Goal: Contribute content: Contribute content

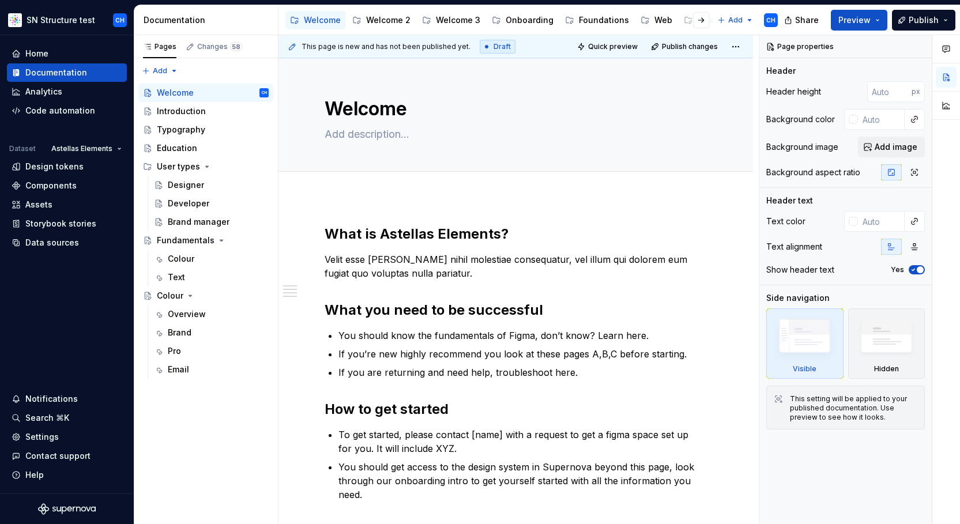
scroll to position [1, 0]
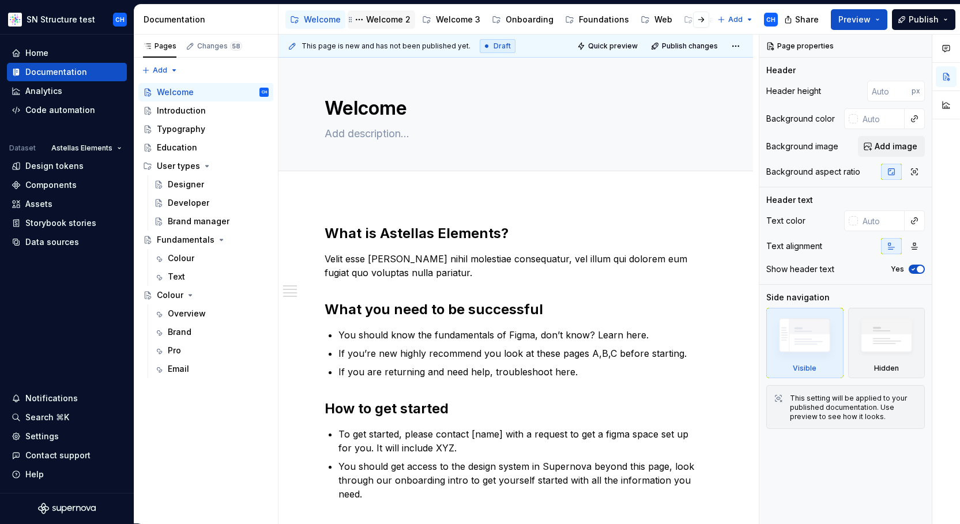
click at [383, 21] on div "Welcome 2" at bounding box center [388, 20] width 44 height 12
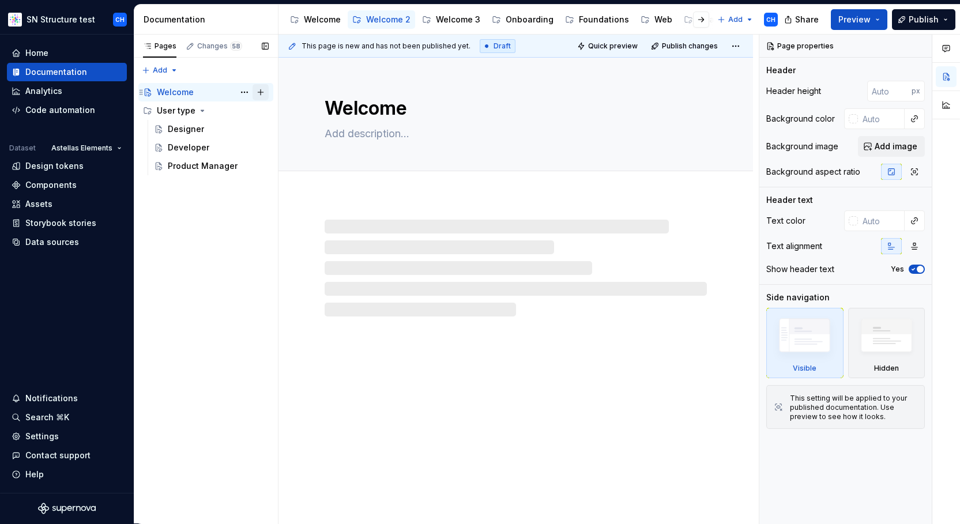
click at [259, 92] on button "Page tree" at bounding box center [261, 92] width 16 height 16
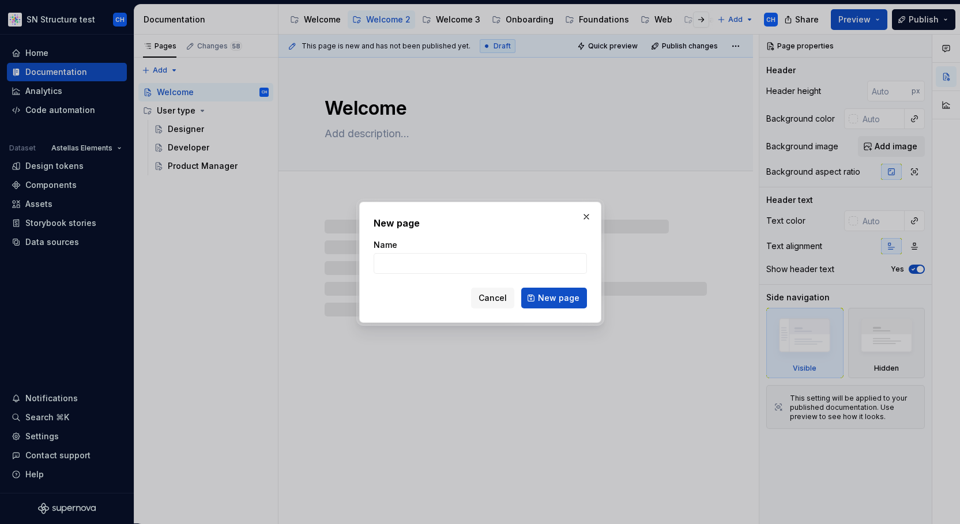
type textarea "*"
type input "F"
type textarea "*"
type input "Fu"
type textarea "*"
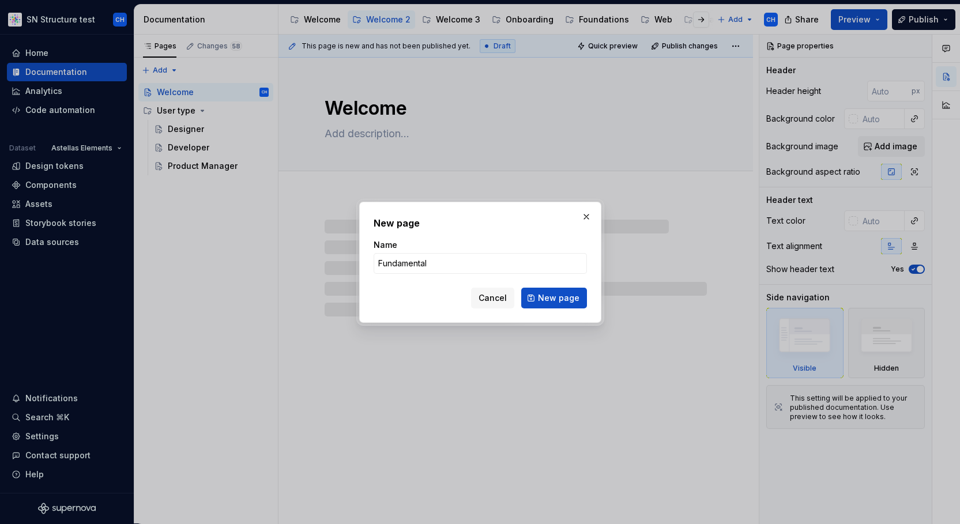
type input "Fundamentals"
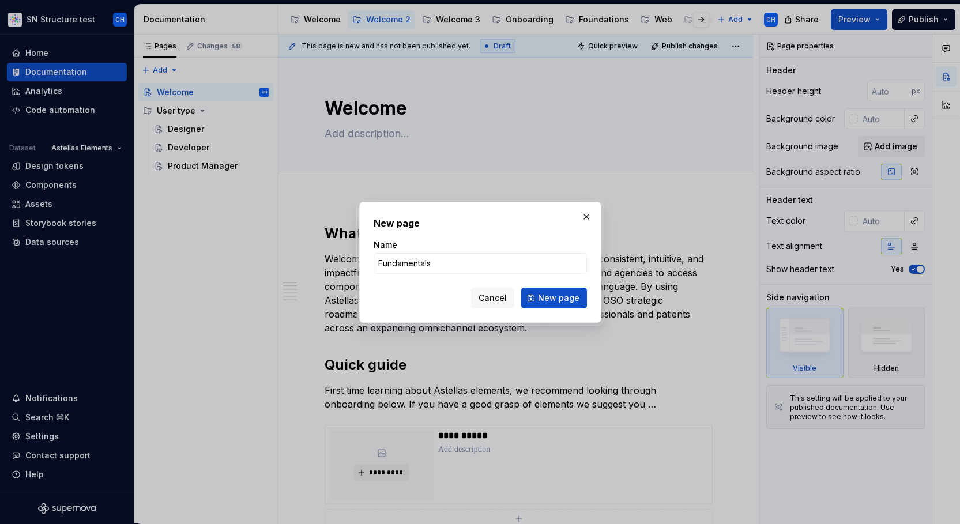
click button "New page" at bounding box center [554, 298] width 66 height 21
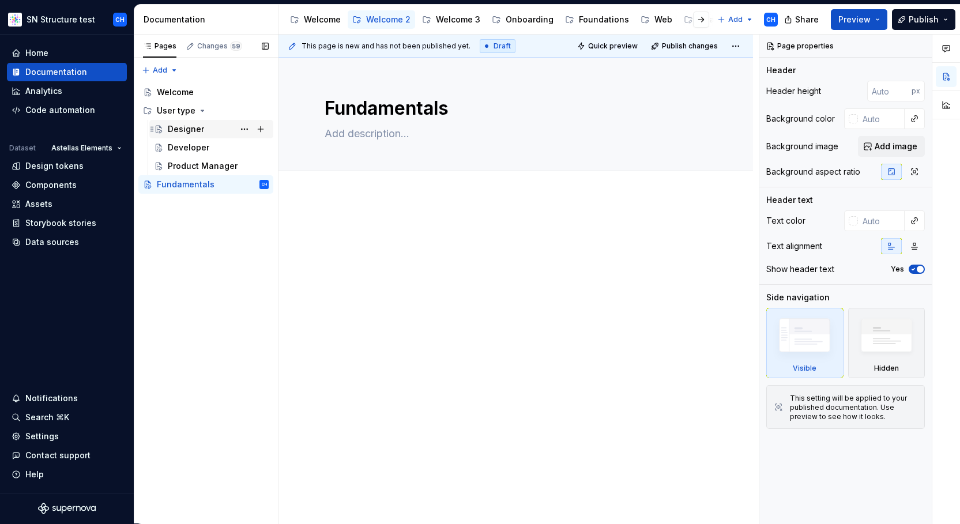
click at [187, 126] on div "Designer" at bounding box center [186, 129] width 36 height 12
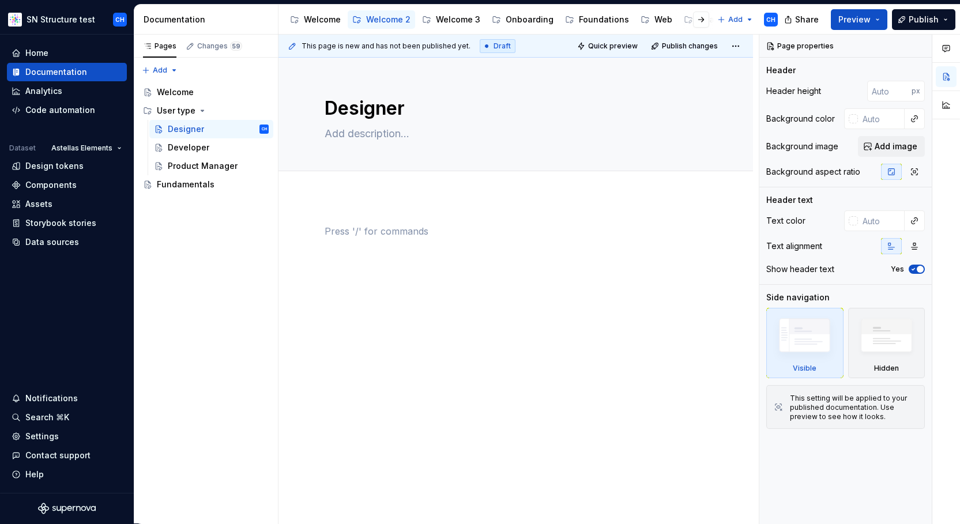
click at [341, 231] on p at bounding box center [516, 231] width 382 height 14
click at [328, 229] on p at bounding box center [516, 231] width 382 height 14
click at [327, 273] on div at bounding box center [516, 253] width 382 height 58
click at [327, 227] on p at bounding box center [516, 231] width 382 height 14
click at [307, 227] on div at bounding box center [515, 318] width 474 height 243
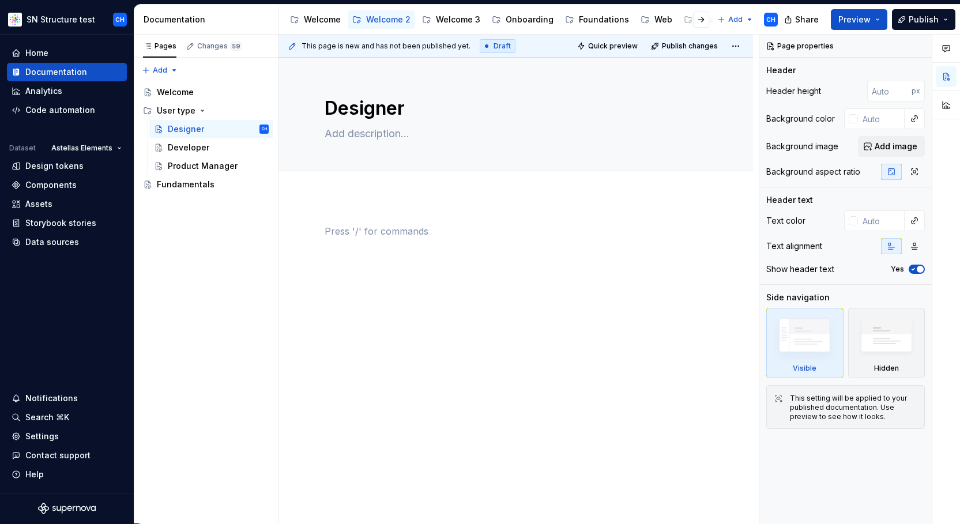
click at [344, 238] on p at bounding box center [516, 231] width 382 height 14
click at [345, 236] on p at bounding box center [516, 231] width 382 height 14
click at [345, 284] on div "This page is new and has not been published yet. Draft Quick preview Publish ch…" at bounding box center [518, 279] width 480 height 489
click at [293, 246] on div "This page is new and has not been published yet. Draft Quick preview Publish ch…" at bounding box center [518, 279] width 480 height 489
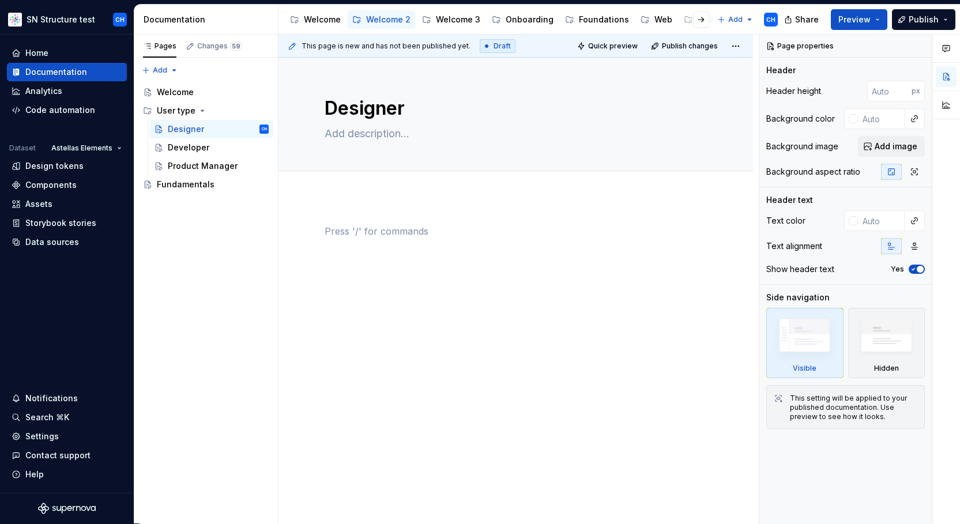
click at [334, 231] on p at bounding box center [516, 231] width 382 height 14
click at [326, 231] on p at bounding box center [516, 231] width 382 height 14
click at [328, 231] on p at bounding box center [516, 231] width 382 height 14
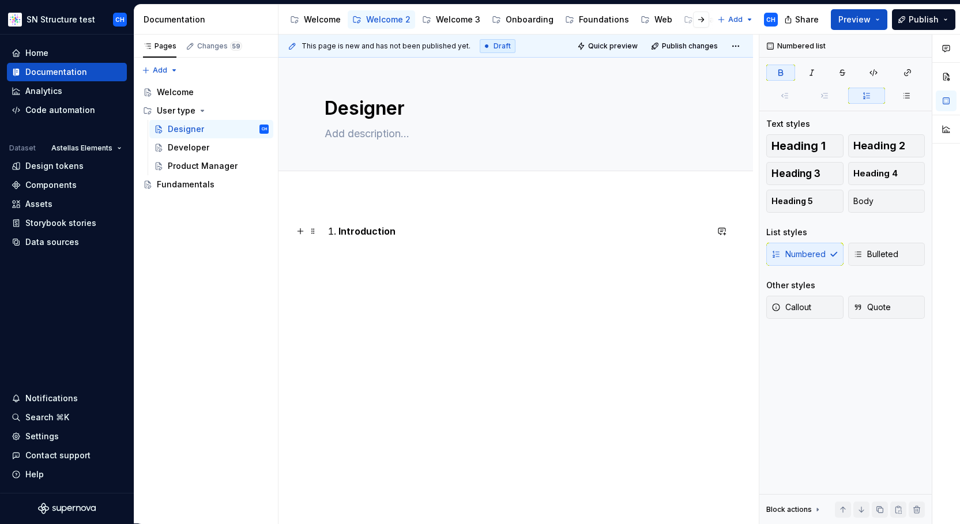
click at [356, 235] on strong "Introduction" at bounding box center [366, 231] width 57 height 12
click at [302, 232] on button "button" at bounding box center [300, 231] width 16 height 16
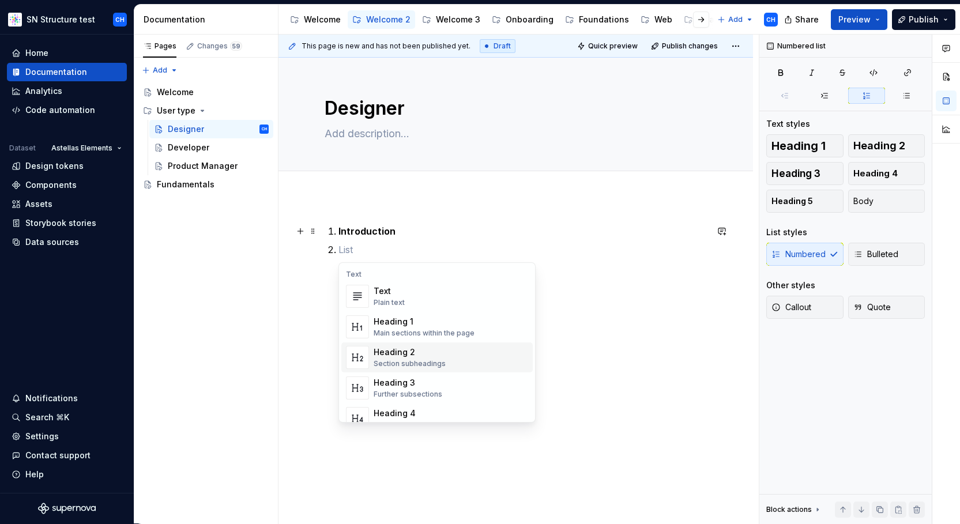
click at [398, 349] on div "Heading 2" at bounding box center [410, 352] width 72 height 12
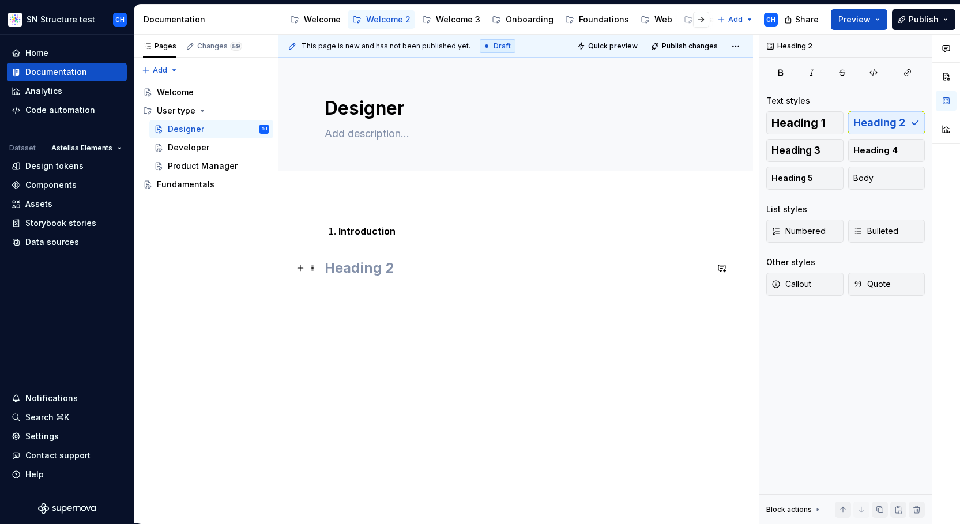
click at [374, 270] on h2 at bounding box center [516, 268] width 382 height 18
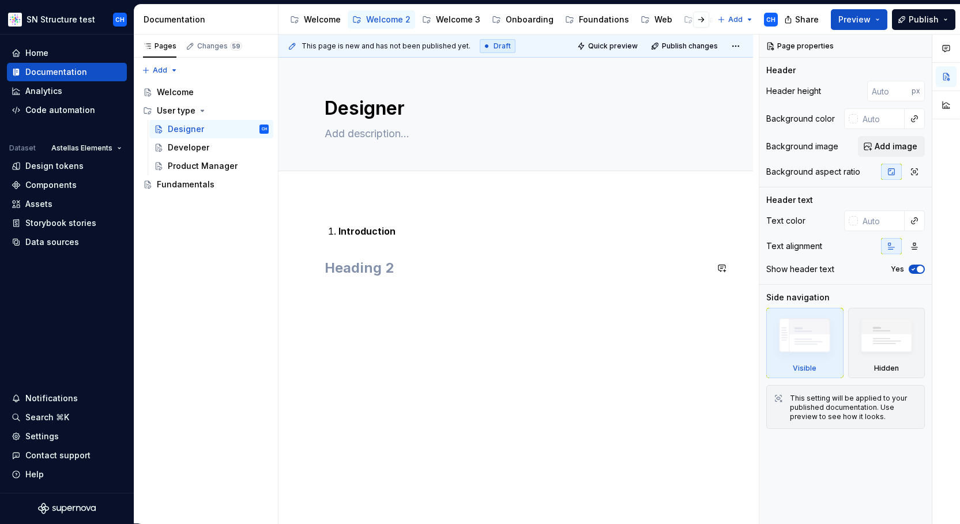
click at [374, 270] on h2 at bounding box center [516, 268] width 382 height 18
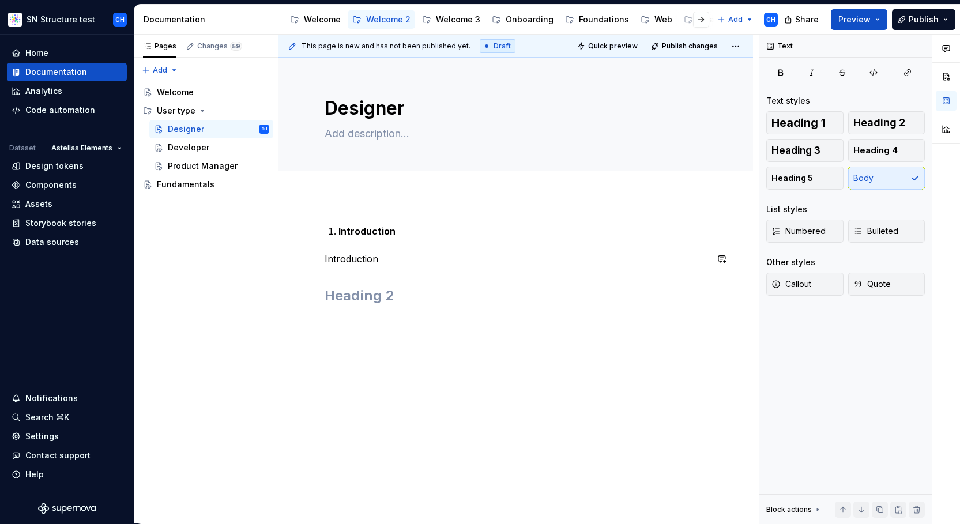
click at [350, 261] on p "Introduction" at bounding box center [516, 259] width 382 height 14
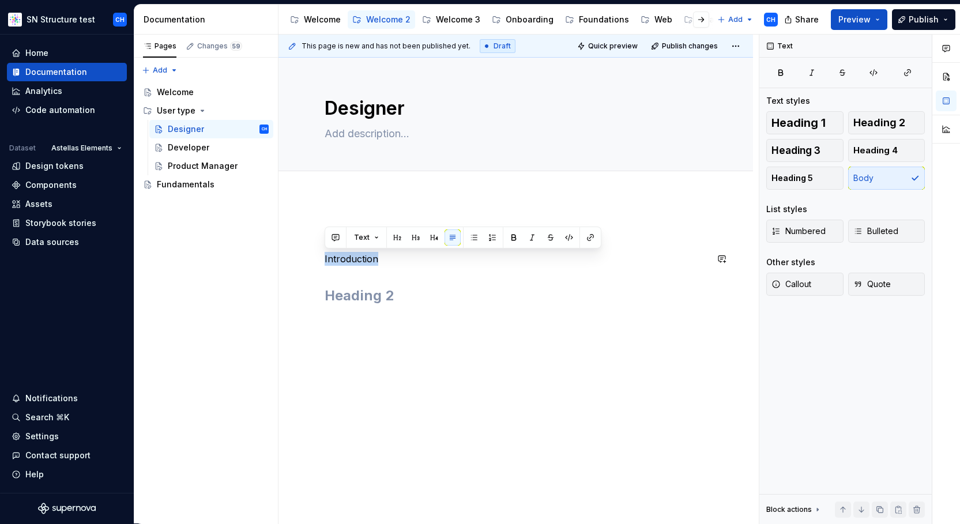
click at [350, 261] on p "Introduction" at bounding box center [516, 259] width 382 height 14
click at [449, 318] on div "Introduction Introduction" at bounding box center [516, 271] width 382 height 95
click at [395, 335] on div "Introduction Introduction" at bounding box center [515, 337] width 474 height 280
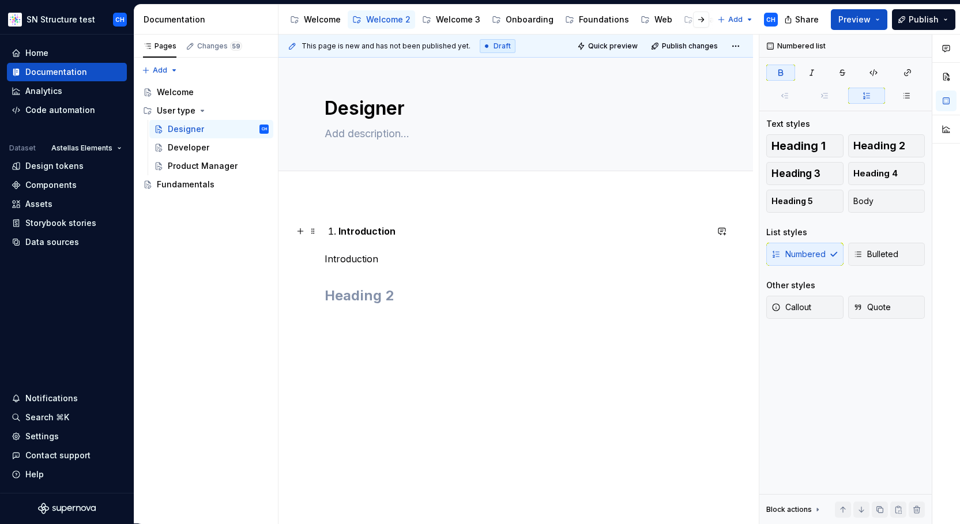
click at [380, 226] on strong "Introduction" at bounding box center [366, 231] width 57 height 12
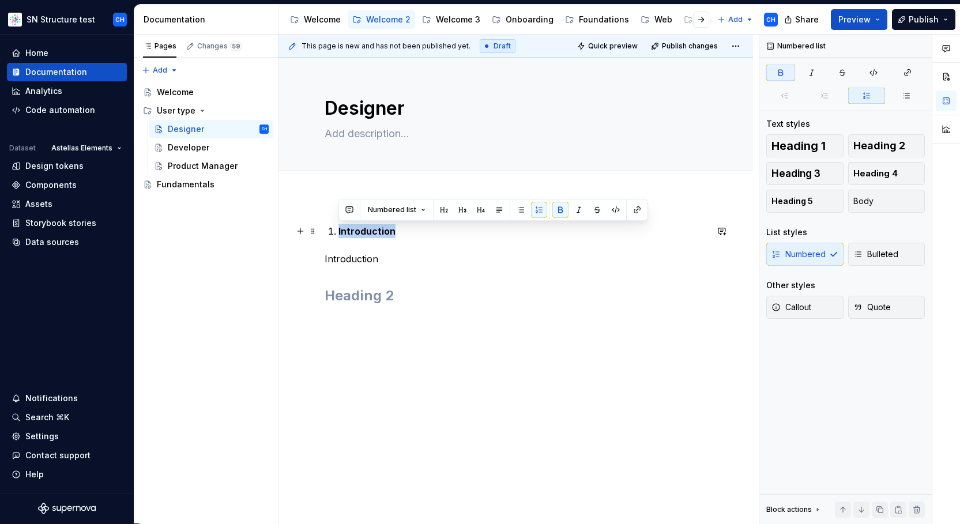
click at [380, 226] on strong "Introduction" at bounding box center [366, 231] width 57 height 12
click at [348, 257] on p "Introduction" at bounding box center [516, 259] width 382 height 14
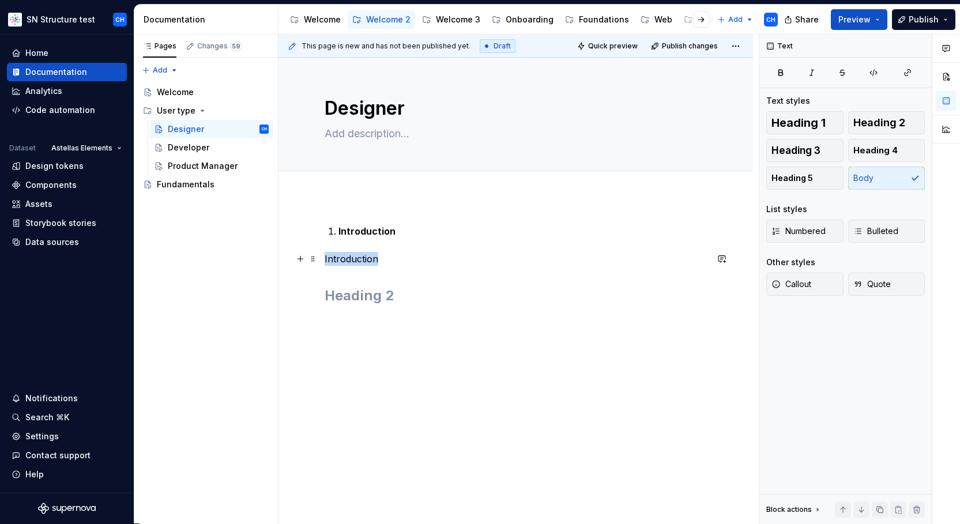
click at [348, 257] on p "Introduction" at bounding box center [516, 259] width 382 height 14
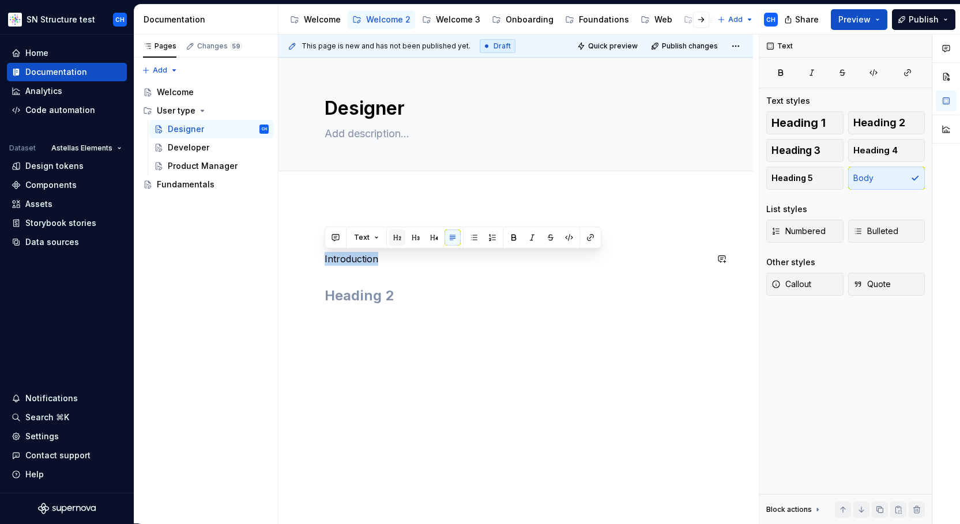
click at [400, 236] on button "button" at bounding box center [397, 237] width 16 height 16
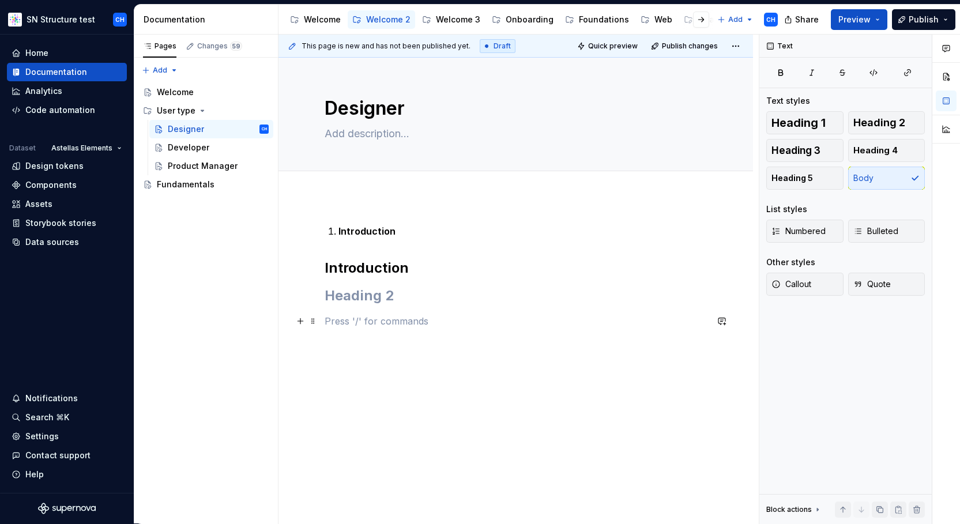
click at [359, 323] on p at bounding box center [516, 321] width 382 height 14
click at [361, 233] on strong "Introduction" at bounding box center [366, 231] width 57 height 12
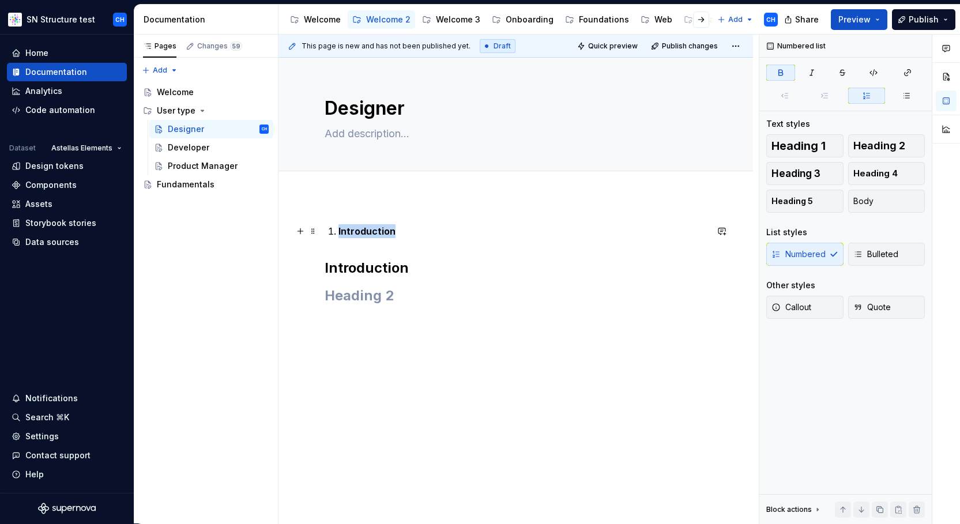
click at [361, 233] on strong "Introduction" at bounding box center [366, 231] width 57 height 12
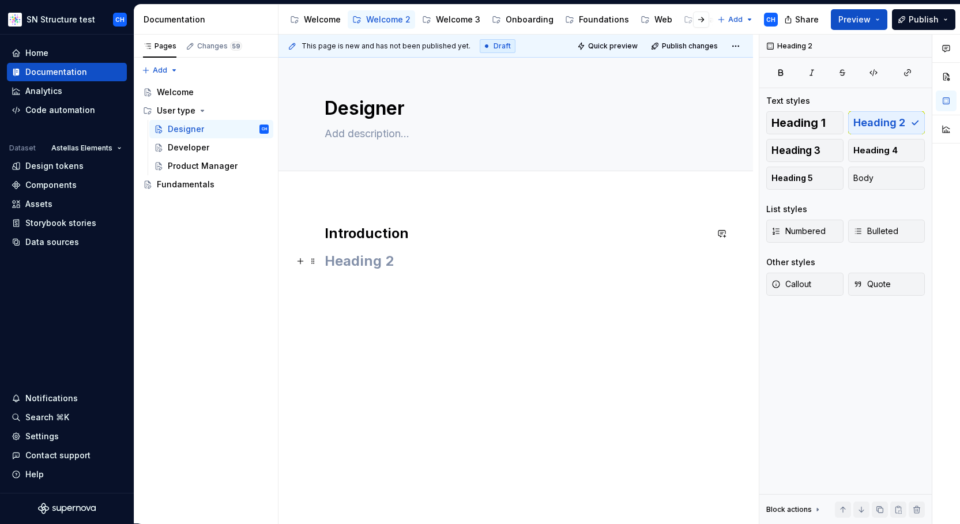
click at [350, 271] on div "Introduction" at bounding box center [516, 258] width 382 height 69
click at [351, 264] on h2 at bounding box center [516, 261] width 382 height 18
click at [368, 262] on h2 at bounding box center [516, 261] width 382 height 18
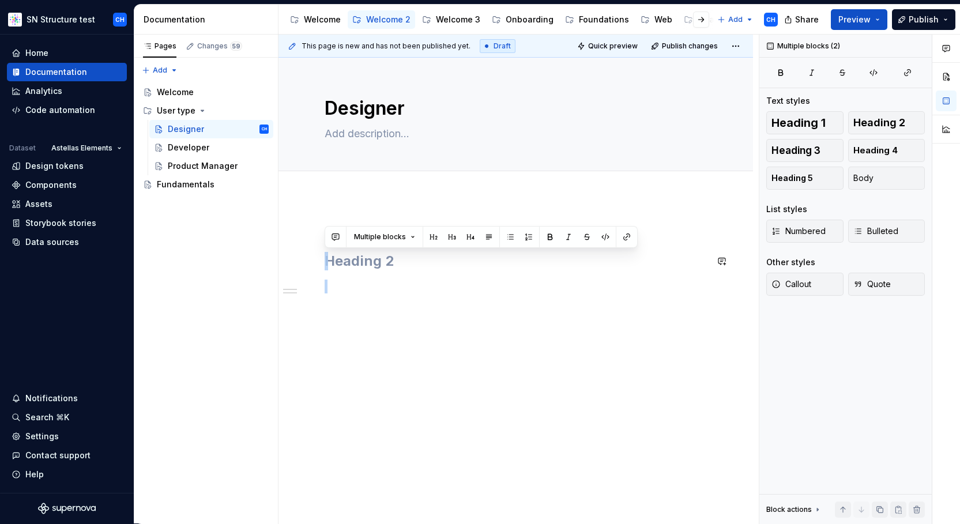
click at [368, 262] on h2 at bounding box center [516, 261] width 382 height 18
click at [874, 183] on button "Body" at bounding box center [886, 178] width 77 height 23
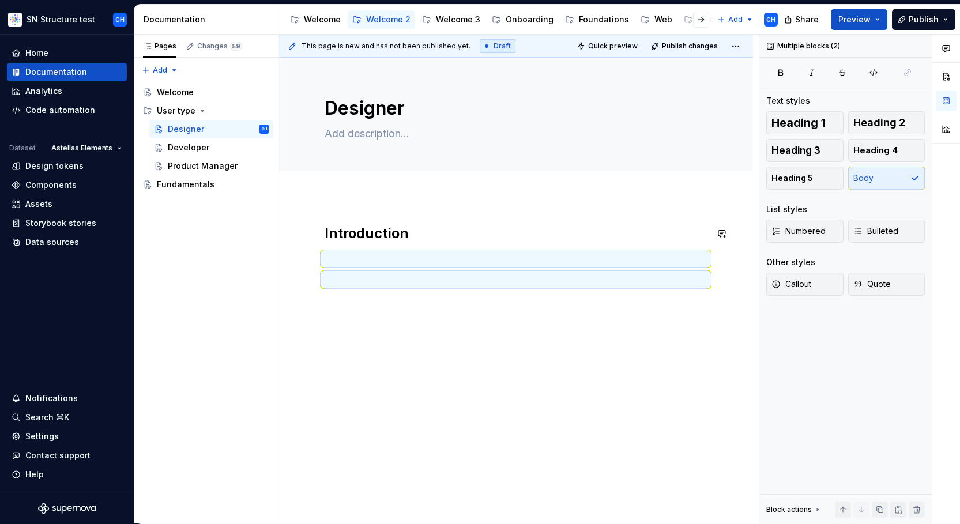
click at [457, 268] on div "Introduction" at bounding box center [516, 255] width 382 height 62
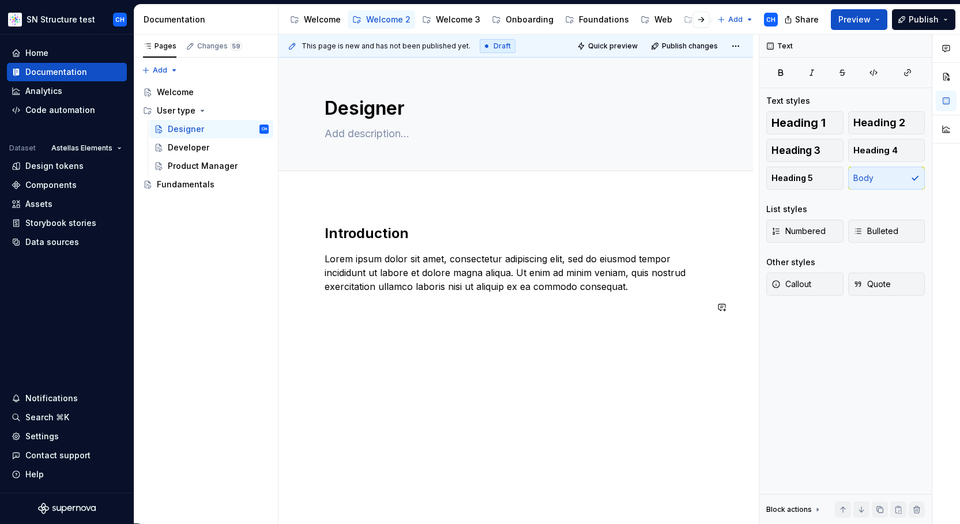
click at [537, 370] on div "Introduction Lorem ipsum dolor sit amet, consectetur adipiscing elit, sed do ei…" at bounding box center [515, 341] width 474 height 289
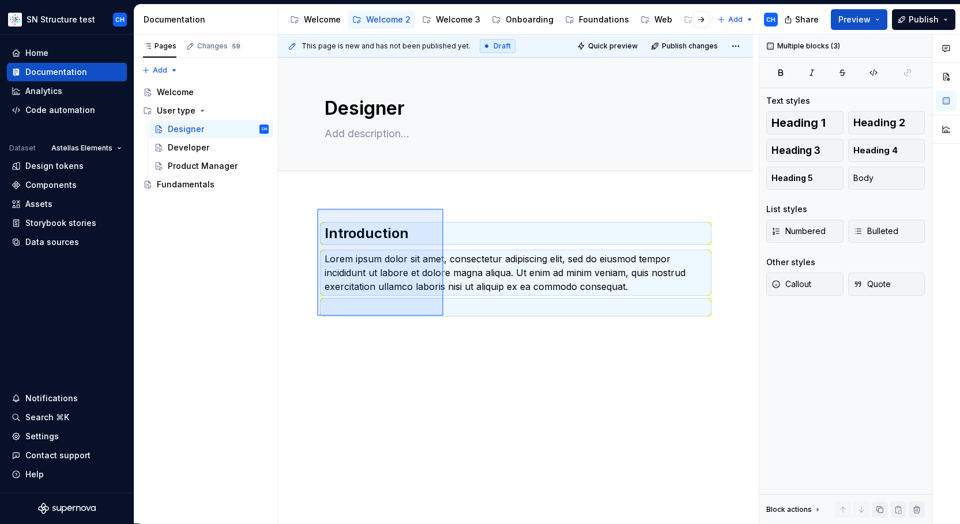
drag, startPoint x: 317, startPoint y: 209, endPoint x: 443, endPoint y: 315, distance: 165.3
click at [443, 315] on div "This page is new and has not been published yet. Draft Quick preview Publish ch…" at bounding box center [518, 279] width 480 height 489
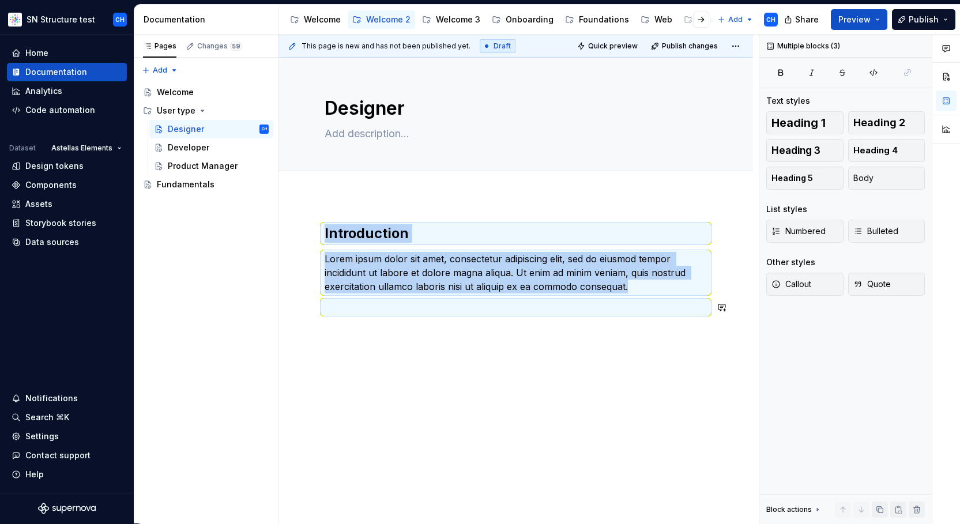
copy div "Introduction Lorem ipsum dolor sit amet, consectetur adipiscing elit, sed do ei…"
click at [437, 325] on div "Introduction Lorem ipsum dolor sit amet, consectetur adipiscing elit, sed do ei…" at bounding box center [516, 276] width 382 height 104
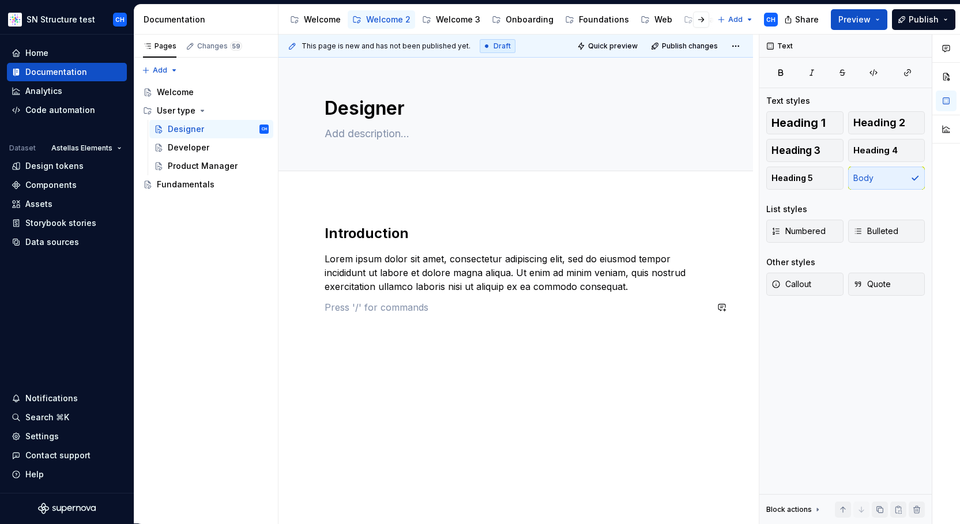
click at [425, 319] on div "Introduction Lorem ipsum dolor sit amet, consectetur adipiscing elit, sed do ei…" at bounding box center [516, 276] width 382 height 104
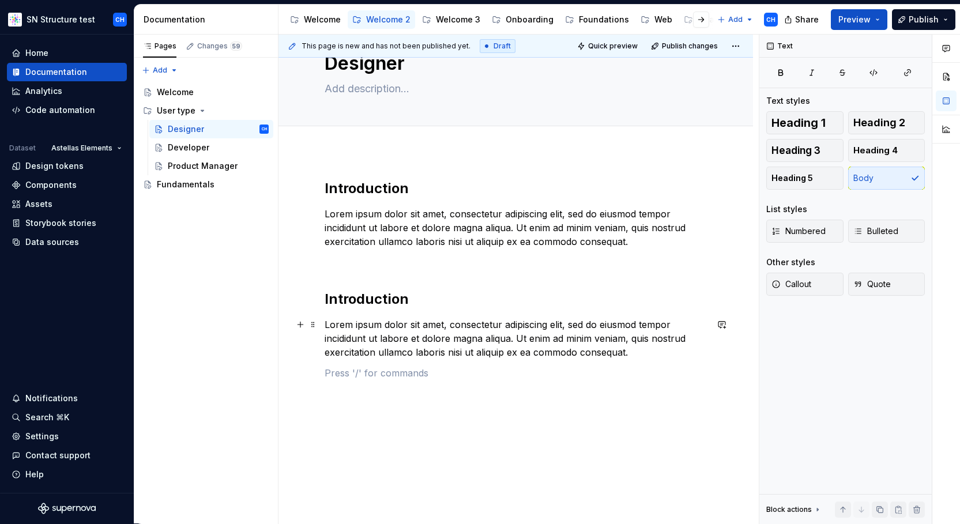
scroll to position [49, 0]
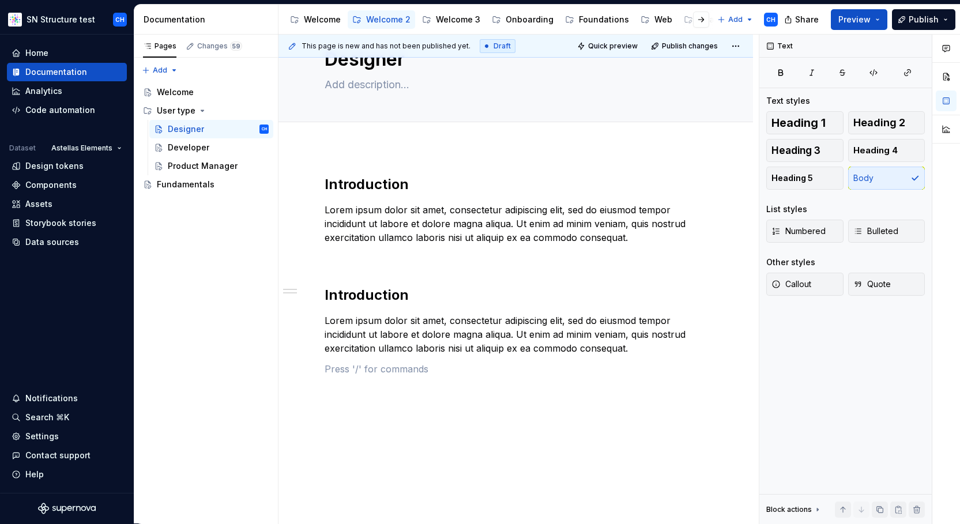
type textarea "*"
click at [375, 306] on div "Introduction Lorem ipsum dolor sit amet, consectetur adipiscing elit, sed do ei…" at bounding box center [516, 275] width 382 height 201
click at [375, 295] on h2 "Introduction" at bounding box center [516, 295] width 382 height 18
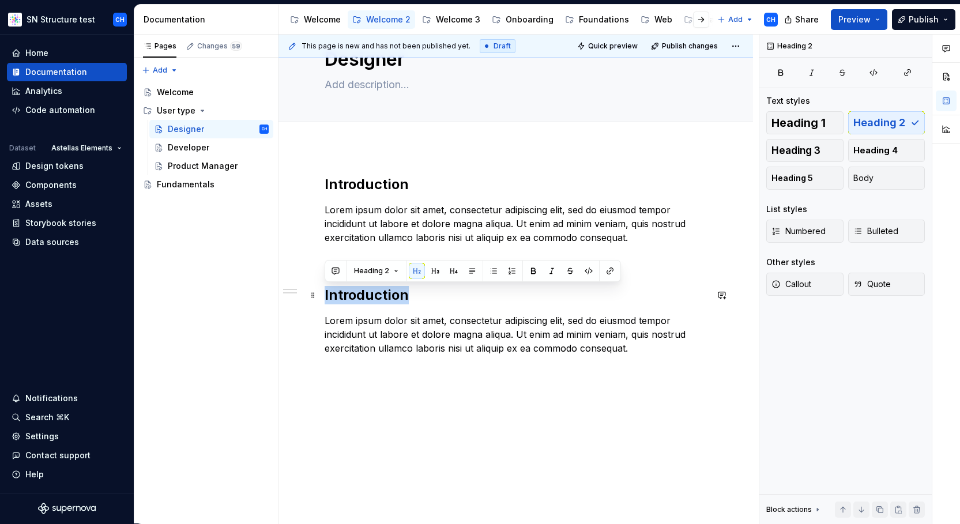
click at [375, 295] on h2 "Introduction" at bounding box center [516, 295] width 382 height 18
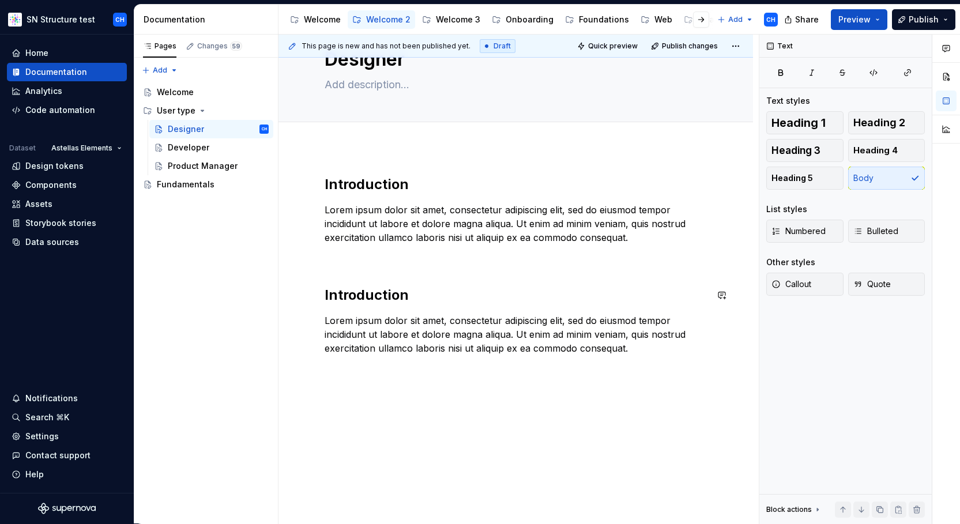
click at [375, 295] on h2 "Introduction" at bounding box center [516, 295] width 382 height 18
click at [376, 325] on p "Lorem ipsum dolor sit amet, consectetur adipiscing elit, sed do eiusmod tempor …" at bounding box center [516, 335] width 382 height 42
click at [364, 314] on p "Lorem ipsum dolor sit amet, consectetur adipiscing elit, sed do eiusmod tempor …" at bounding box center [516, 335] width 382 height 42
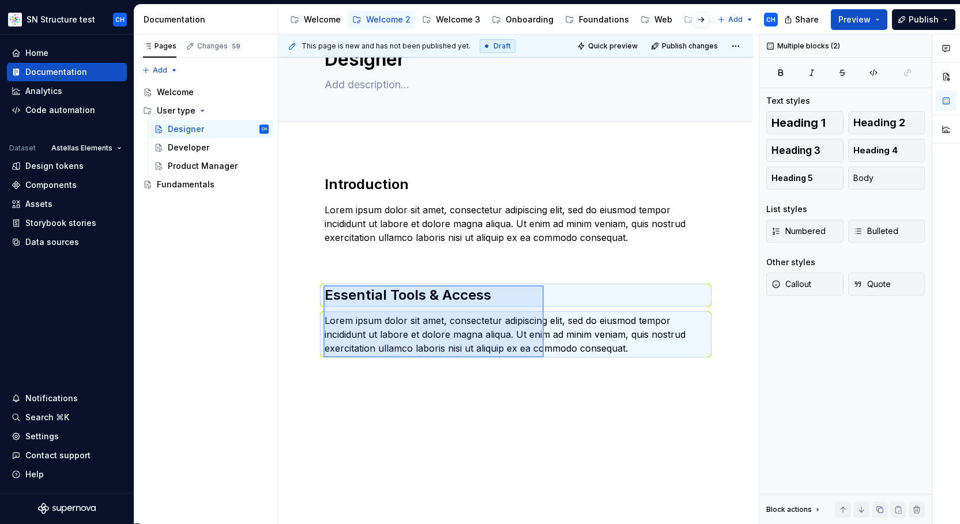
drag, startPoint x: 323, startPoint y: 285, endPoint x: 544, endPoint y: 357, distance: 231.7
click at [544, 357] on div "This page is new and has not been published yet. Draft Quick preview Publish ch…" at bounding box center [518, 279] width 480 height 489
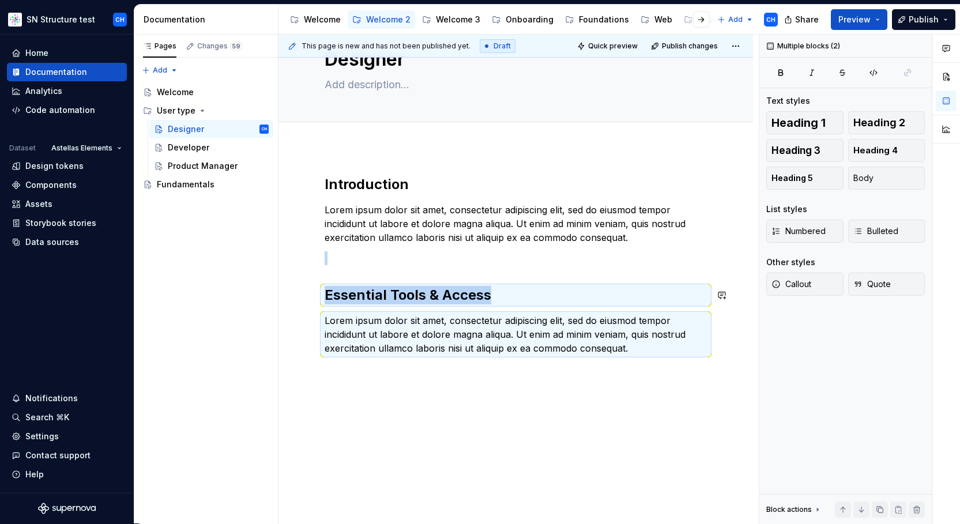
copy div "Essential Tools & Access"
click at [484, 388] on div "Introduction Lorem ipsum dolor sit amet, consectetur adipiscing elit, sed do ei…" at bounding box center [516, 282] width 382 height 214
click at [519, 376] on div "Introduction Lorem ipsum dolor sit amet, consectetur adipiscing elit, sed do ei…" at bounding box center [516, 282] width 382 height 214
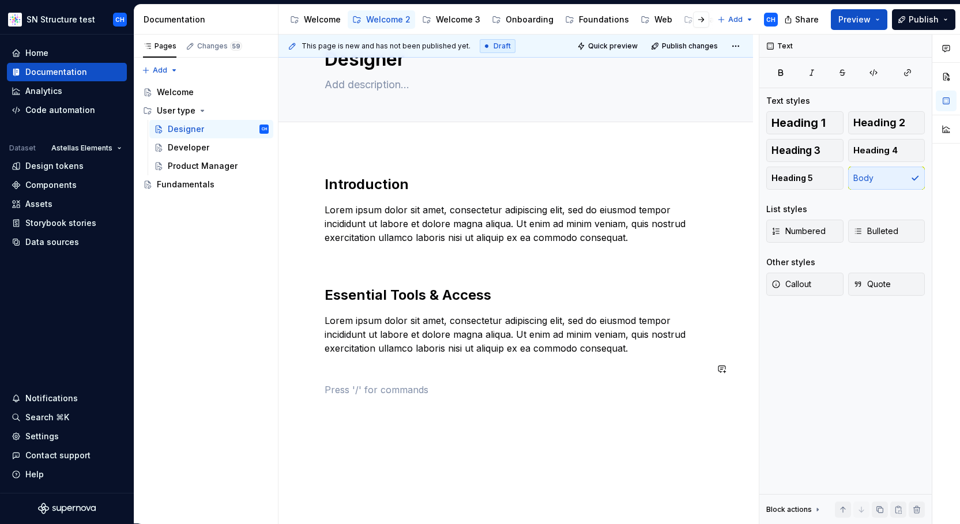
paste div
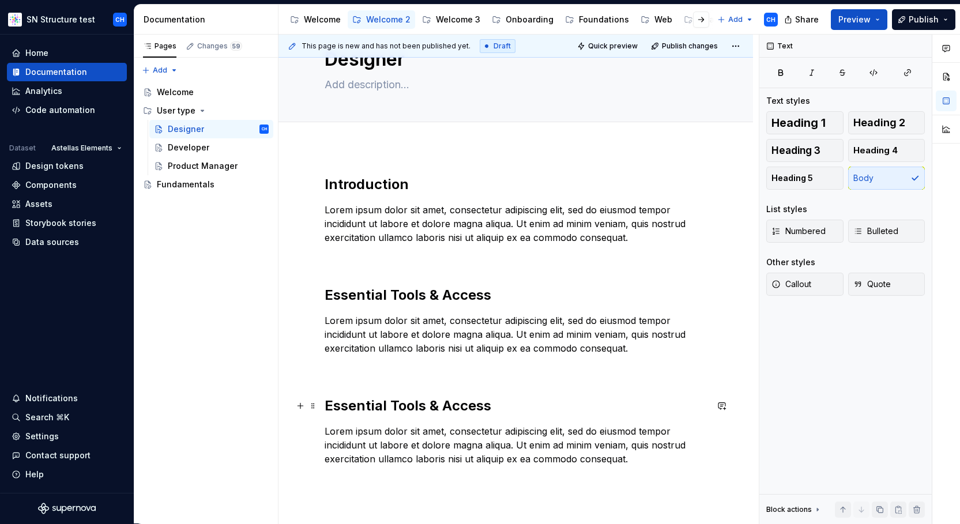
click at [393, 409] on h2 "Essential Tools & Access" at bounding box center [516, 406] width 382 height 18
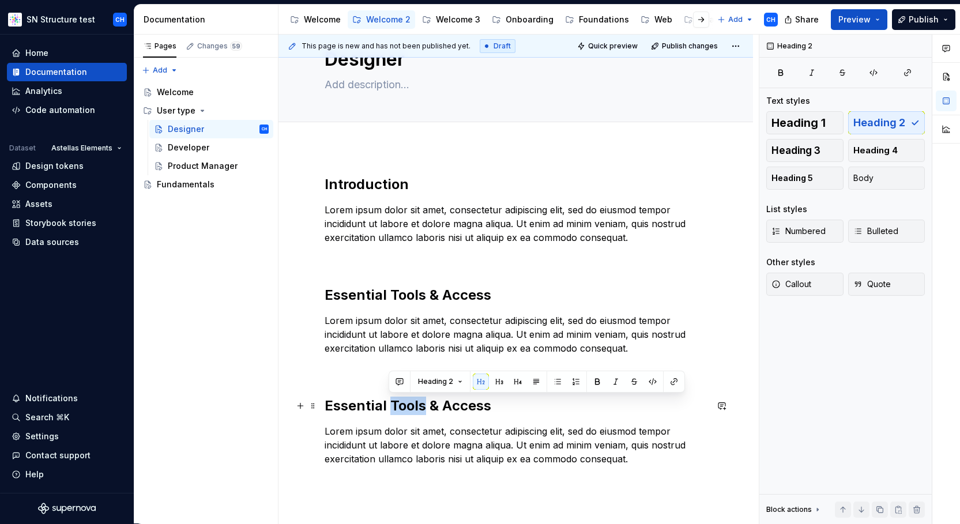
click at [393, 409] on h2 "Essential Tools & Access" at bounding box center [516, 406] width 382 height 18
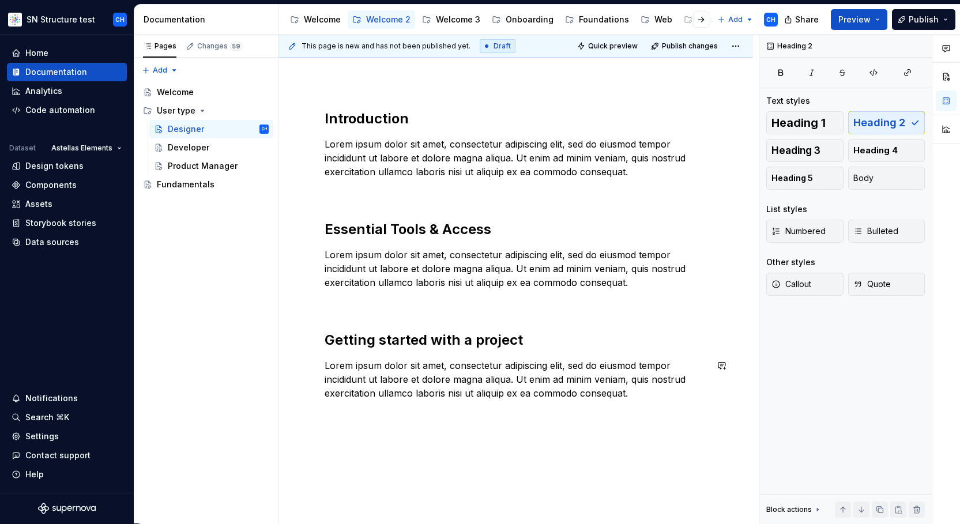
scroll to position [145, 0]
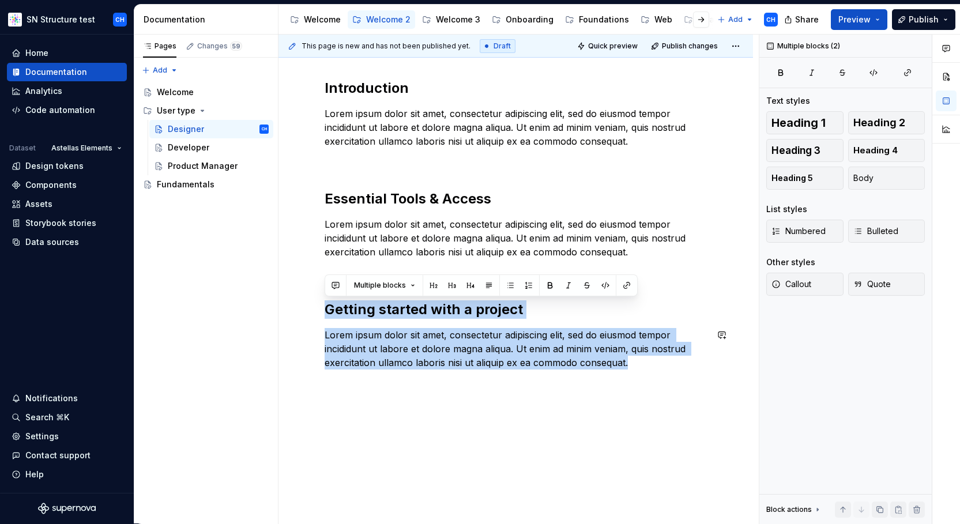
drag, startPoint x: 337, startPoint y: 291, endPoint x: 398, endPoint y: 375, distance: 104.4
click at [398, 375] on div "Introduction Lorem ipsum dolor sit amet, consectetur adipiscing elit, sed do ei…" at bounding box center [516, 231] width 382 height 304
click at [401, 379] on div "Introduction Lorem ipsum dolor sit amet, consectetur adipiscing elit, sed do ei…" at bounding box center [516, 231] width 382 height 304
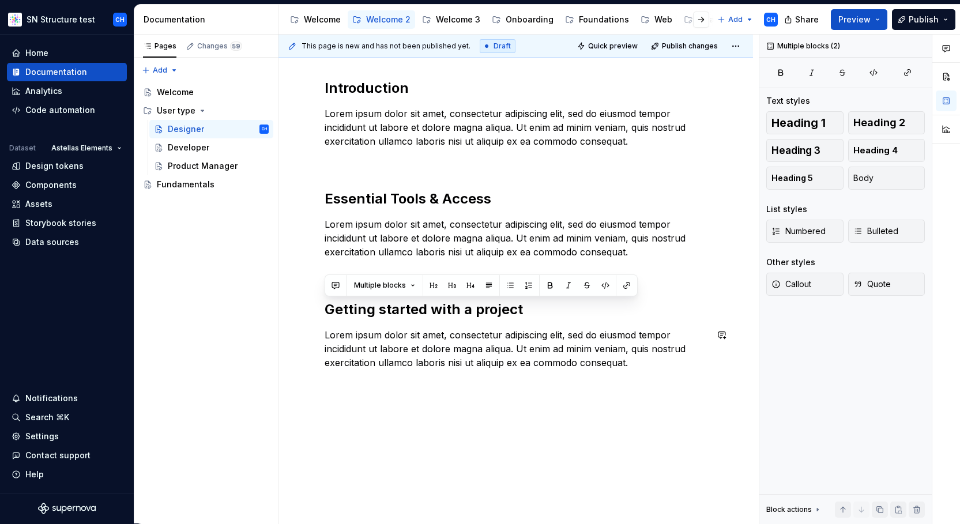
click at [404, 390] on div "Introduction Lorem ipsum dolor sit amet, consectetur adipiscing elit, sed do ei…" at bounding box center [515, 295] width 474 height 489
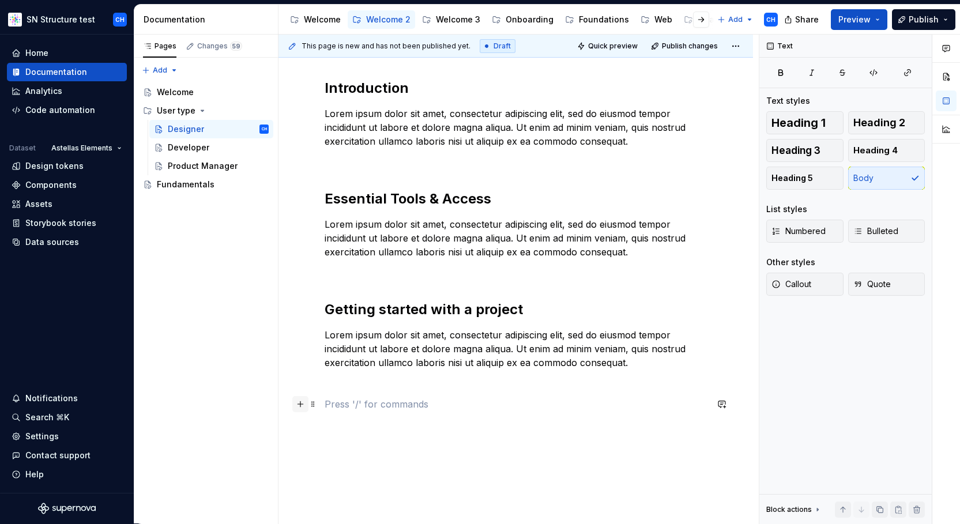
click at [301, 402] on button "button" at bounding box center [300, 404] width 16 height 16
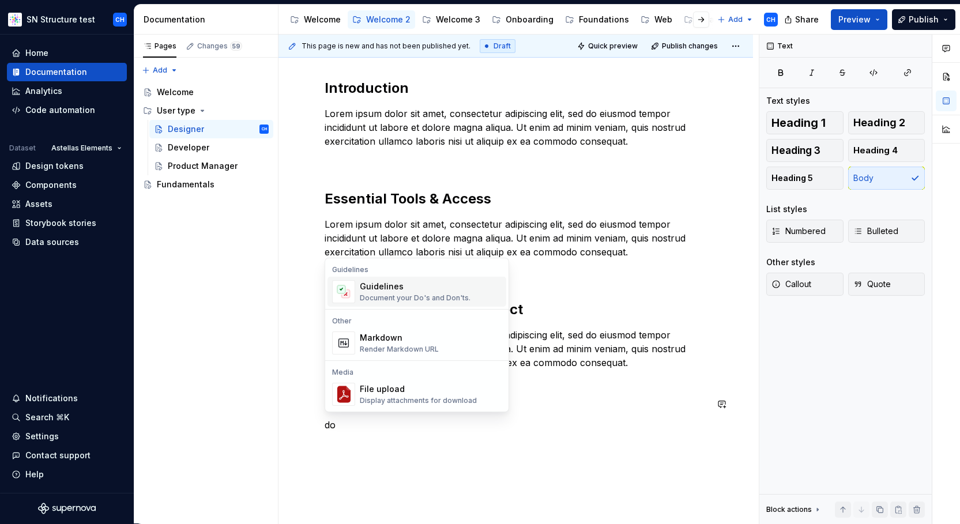
click at [401, 296] on div "Document your Do's and Don'ts." at bounding box center [415, 297] width 111 height 9
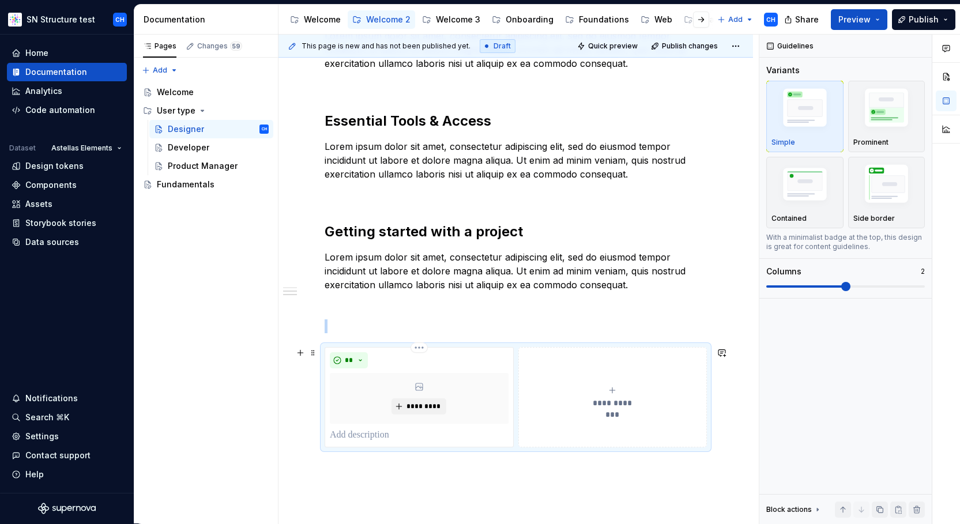
scroll to position [256, 0]
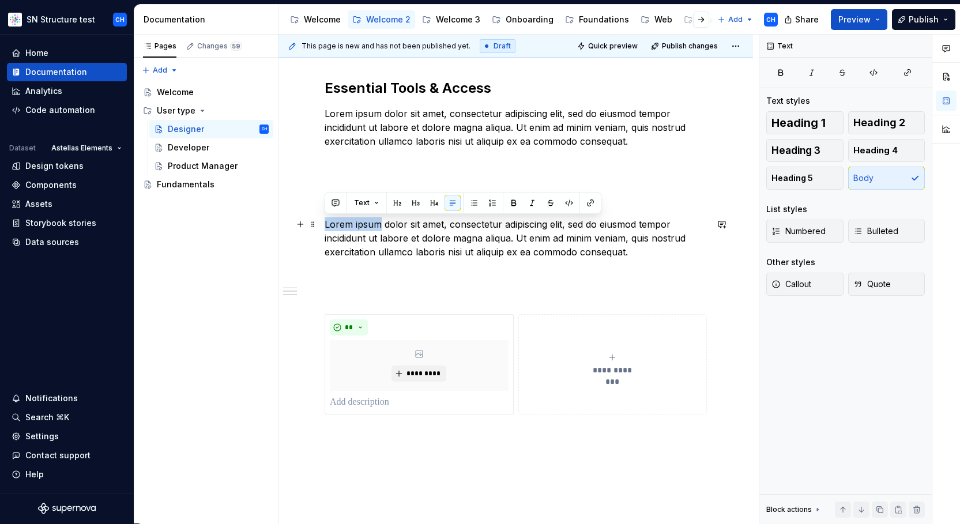
drag, startPoint x: 381, startPoint y: 223, endPoint x: 322, endPoint y: 223, distance: 58.2
click at [322, 223] on div "**********" at bounding box center [515, 263] width 474 height 645
copy p "Lorem ipsum"
click at [355, 400] on p at bounding box center [419, 402] width 179 height 14
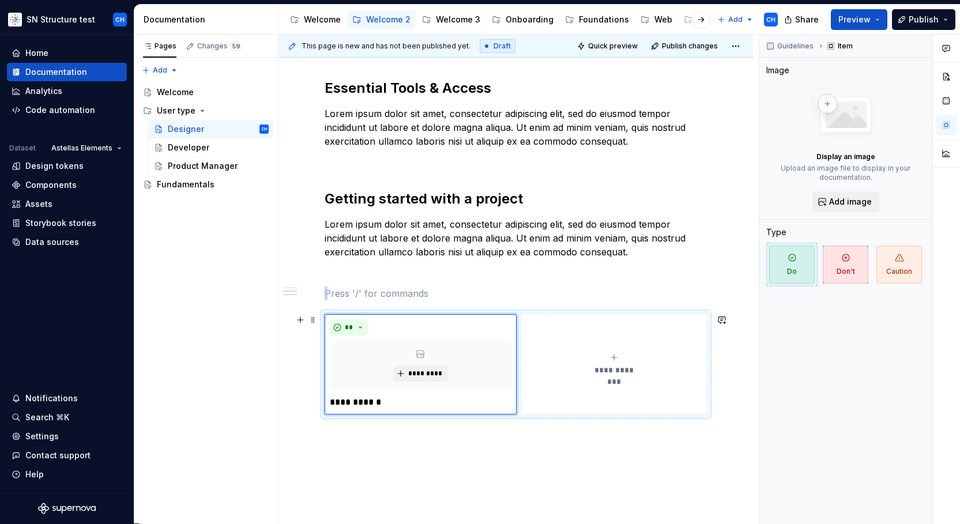
click at [572, 396] on button "**********" at bounding box center [614, 364] width 186 height 100
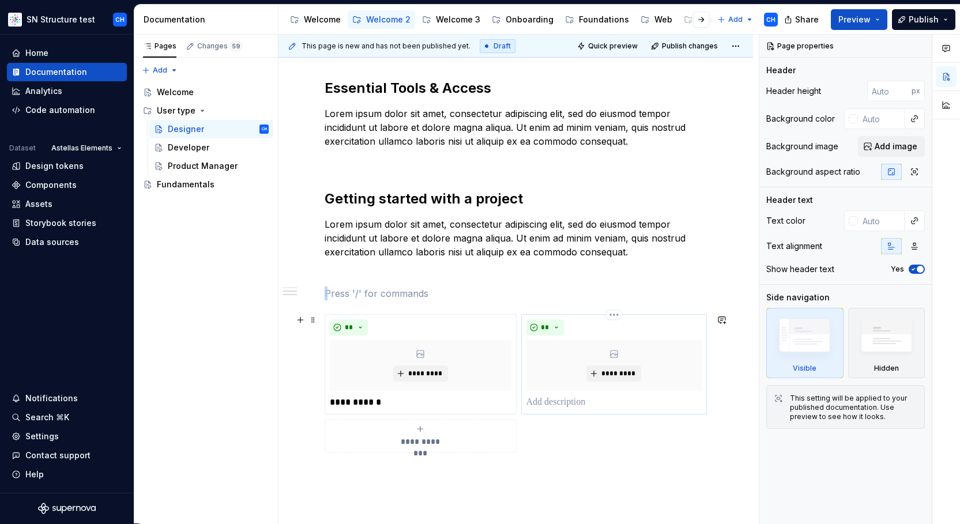
click at [571, 410] on div "** *********" at bounding box center [614, 364] width 186 height 100
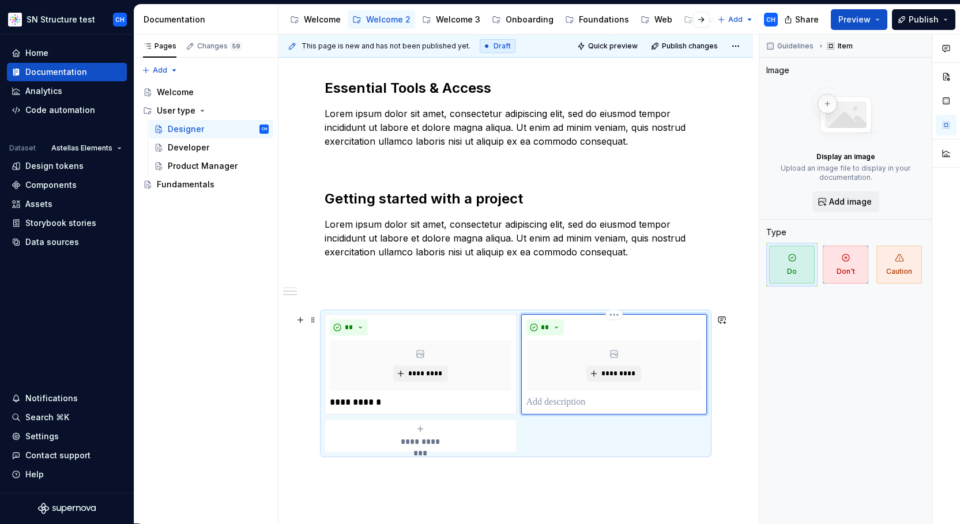
click at [571, 408] on p at bounding box center [614, 402] width 176 height 14
click at [549, 472] on div "**********" at bounding box center [515, 282] width 474 height 683
click at [553, 325] on button "**" at bounding box center [545, 327] width 38 height 16
click at [556, 365] on div "Suggestions" at bounding box center [552, 368] width 9 height 9
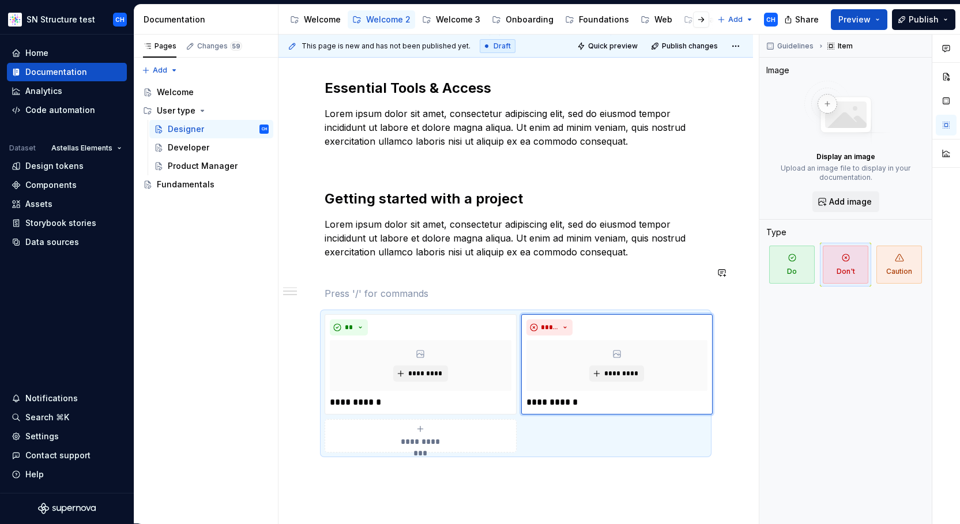
click at [572, 245] on p "Lorem ipsum dolor sit amet, consectetur adipiscing elit, sed do eiusmod tempor …" at bounding box center [516, 238] width 382 height 42
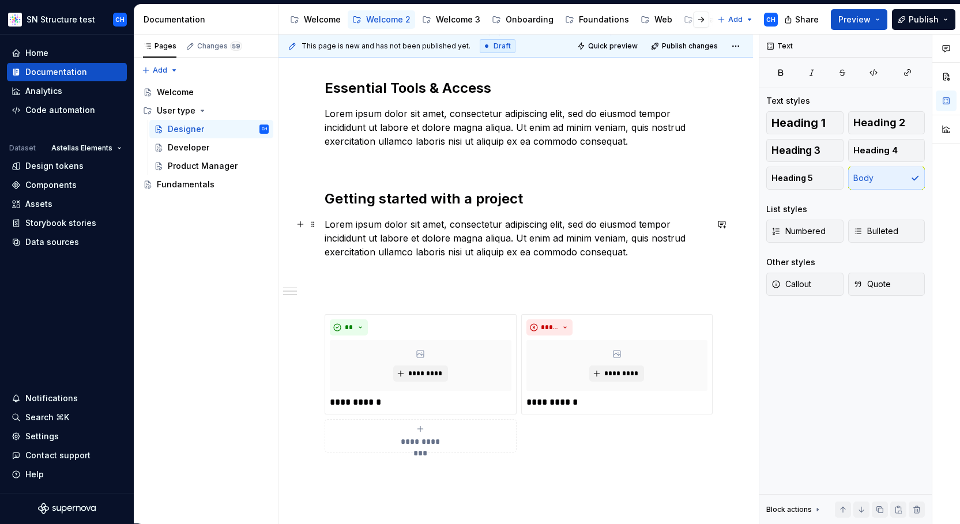
click at [592, 171] on div "**********" at bounding box center [516, 210] width 382 height 484
click at [396, 296] on p at bounding box center [516, 294] width 382 height 14
click at [357, 293] on p "Do’s and don’ts" at bounding box center [516, 294] width 382 height 14
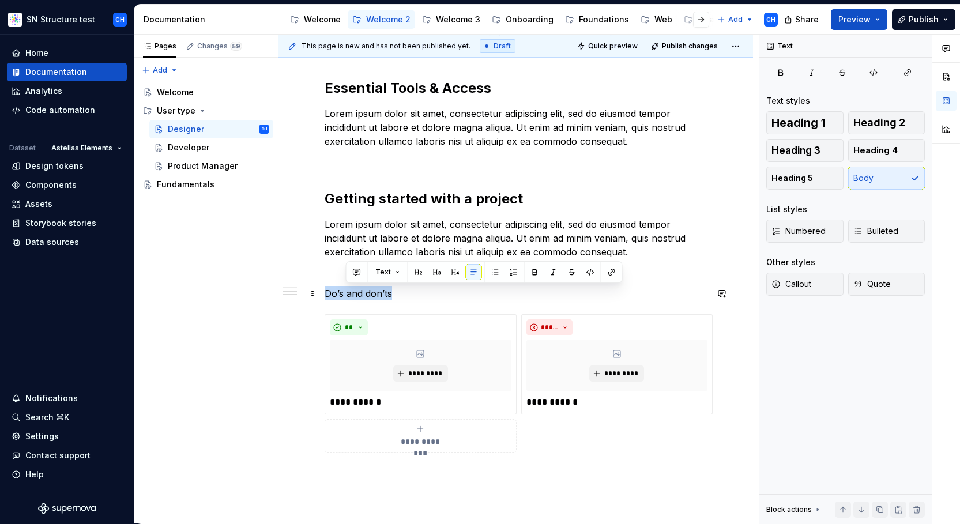
click at [357, 293] on p "Do’s and don’ts" at bounding box center [516, 294] width 382 height 14
click at [410, 272] on button "button" at bounding box center [416, 272] width 16 height 16
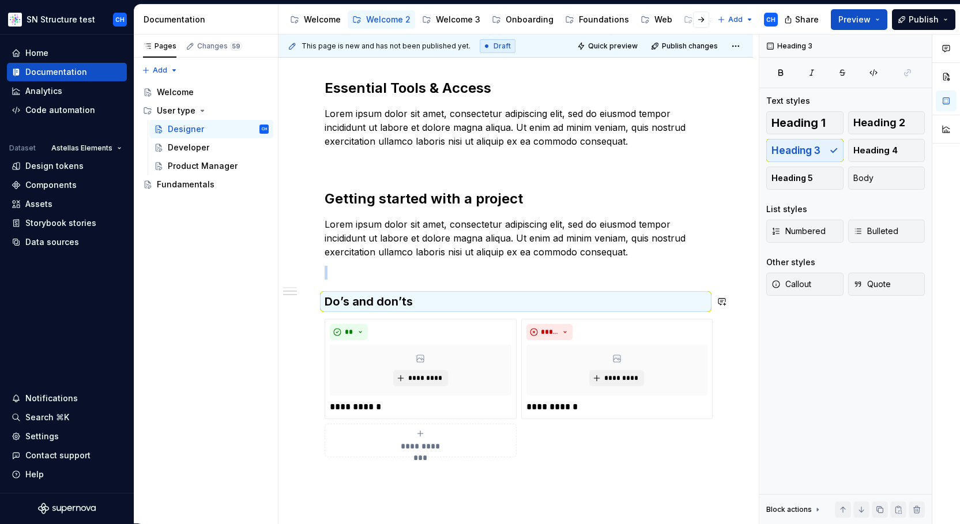
click at [370, 291] on div "**********" at bounding box center [516, 212] width 382 height 489
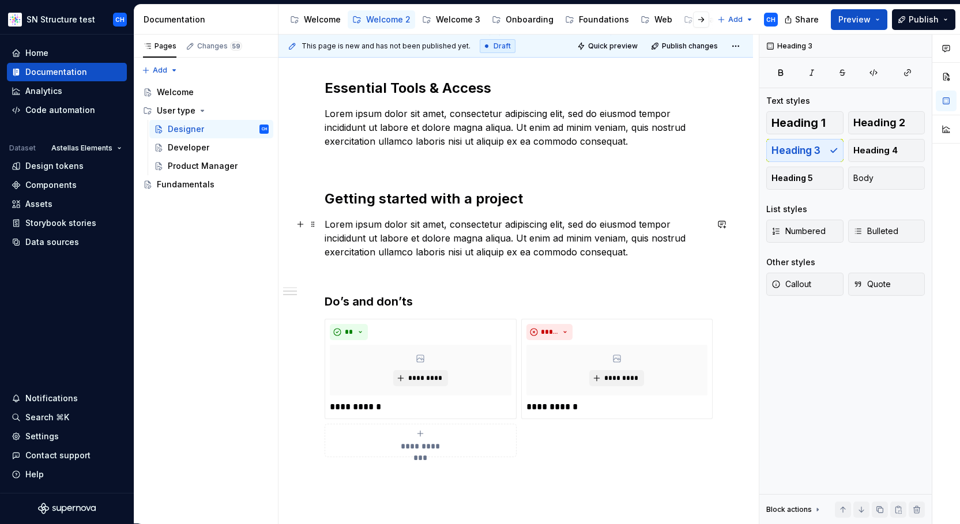
click at [416, 251] on p "Lorem ipsum dolor sit amet, consectetur adipiscing elit, sed do eiusmod tempor …" at bounding box center [516, 238] width 382 height 42
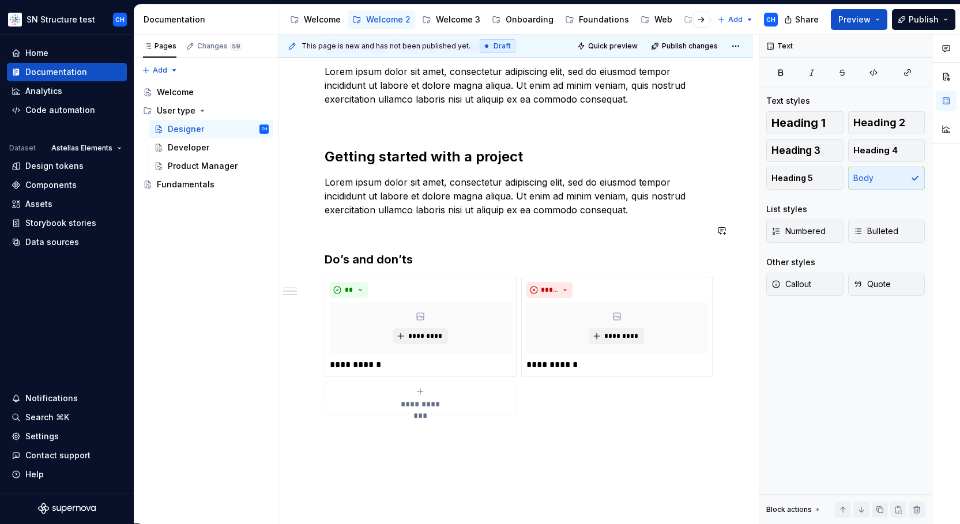
scroll to position [299, 0]
click at [553, 429] on div "**********" at bounding box center [515, 241] width 474 height 688
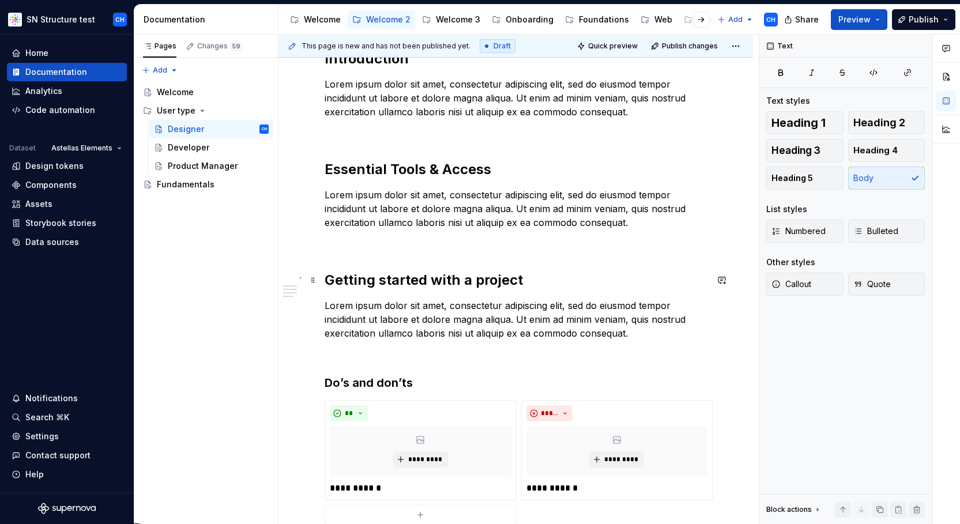
scroll to position [219, 0]
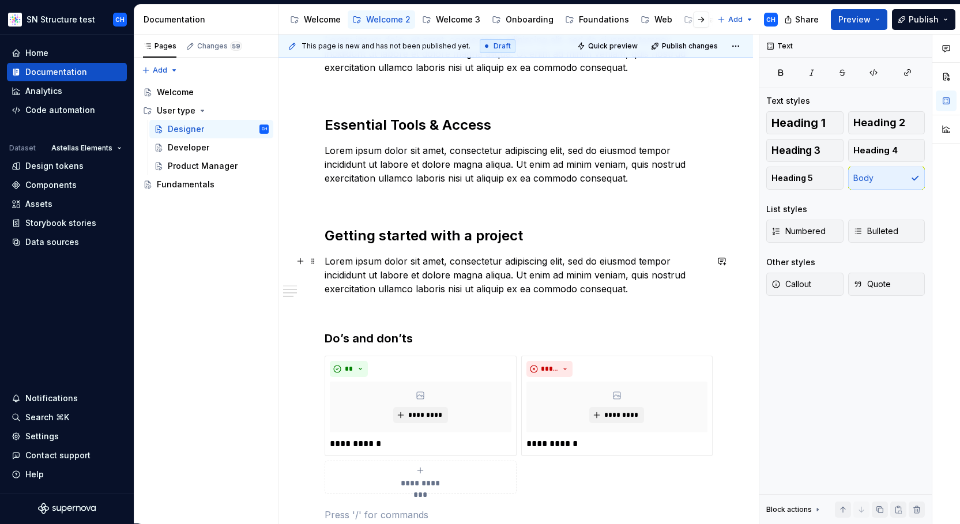
click at [639, 268] on p "Lorem ipsum dolor sit amet, consectetur adipiscing elit, sed do eiusmod tempor …" at bounding box center [516, 275] width 382 height 42
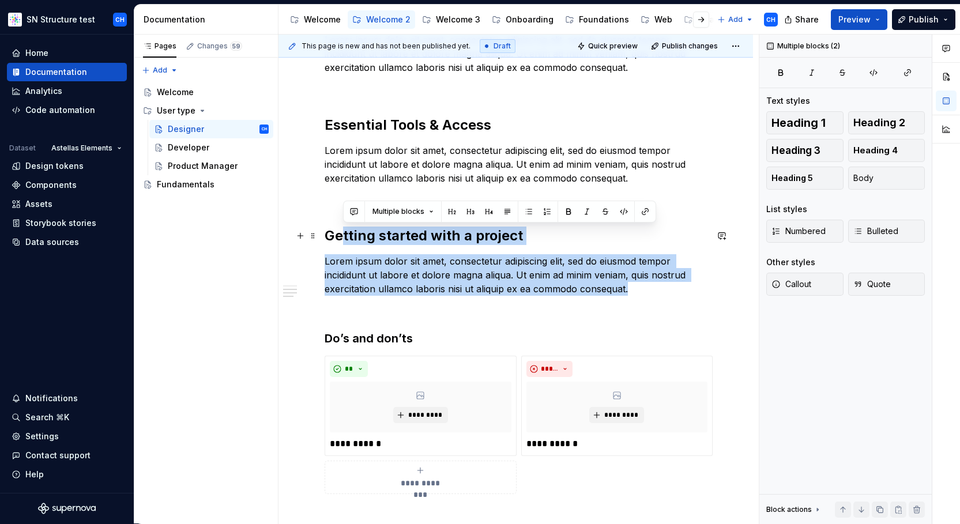
drag, startPoint x: 632, startPoint y: 291, endPoint x: 322, endPoint y: 223, distance: 317.0
click at [319, 228] on div "**********" at bounding box center [515, 335] width 474 height 715
click at [305, 191] on div "**********" at bounding box center [515, 335] width 474 height 715
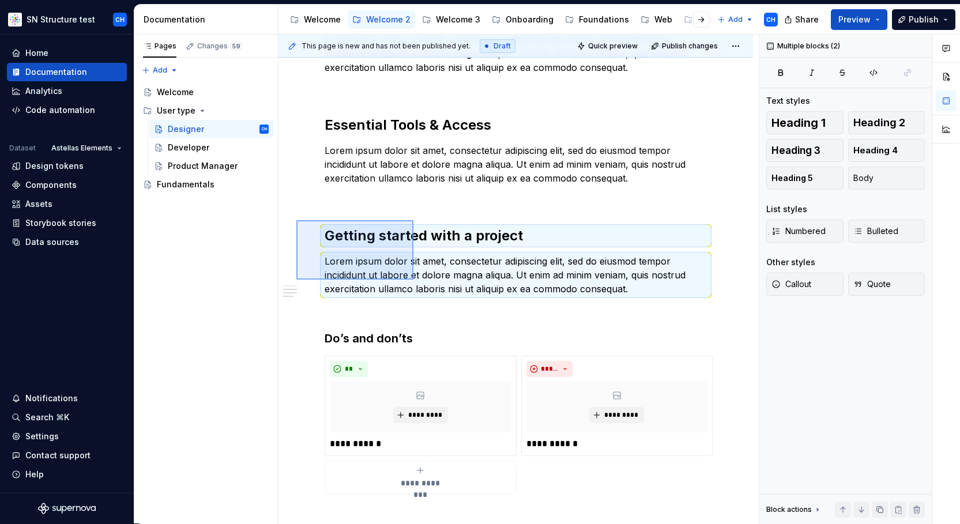
drag, startPoint x: 296, startPoint y: 220, endPoint x: 413, endPoint y: 280, distance: 131.2
click at [413, 280] on div "**********" at bounding box center [518, 279] width 480 height 489
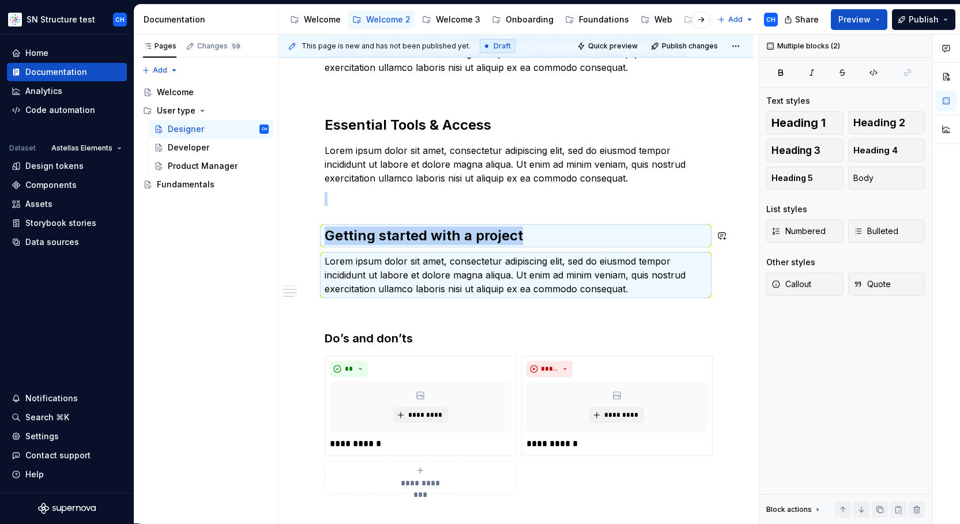
copy div "Getting started with a project"
click at [654, 297] on div "**********" at bounding box center [516, 263] width 382 height 517
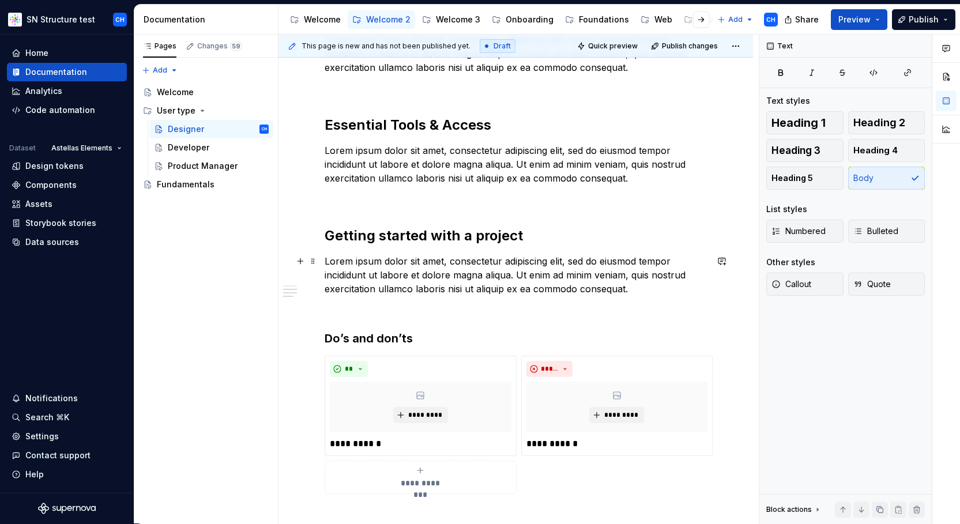
click at [661, 293] on p "Lorem ipsum dolor sit amet, consectetur adipiscing elit, sed do eiusmod tempor …" at bounding box center [516, 275] width 382 height 42
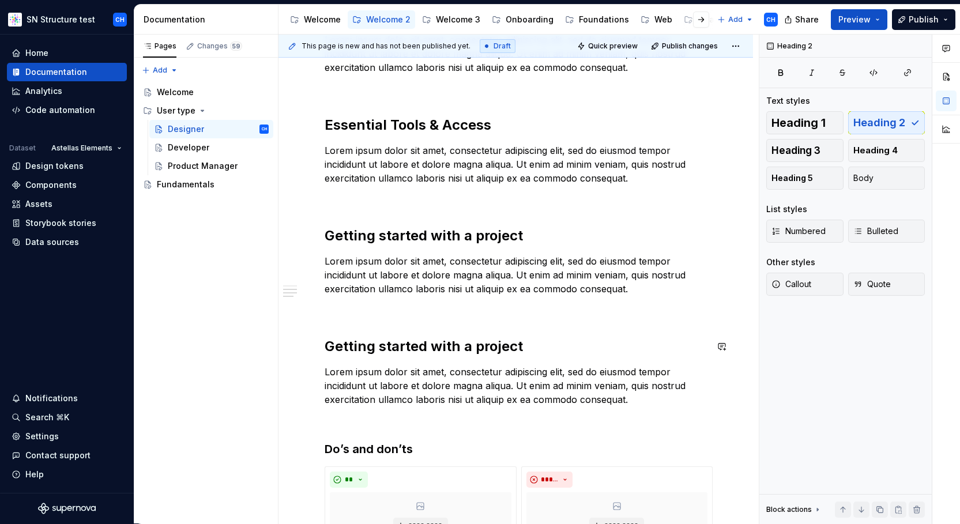
click at [464, 330] on div "**********" at bounding box center [516, 318] width 382 height 627
click at [460, 314] on p at bounding box center [516, 310] width 382 height 14
click at [449, 322] on div "**********" at bounding box center [516, 318] width 382 height 627
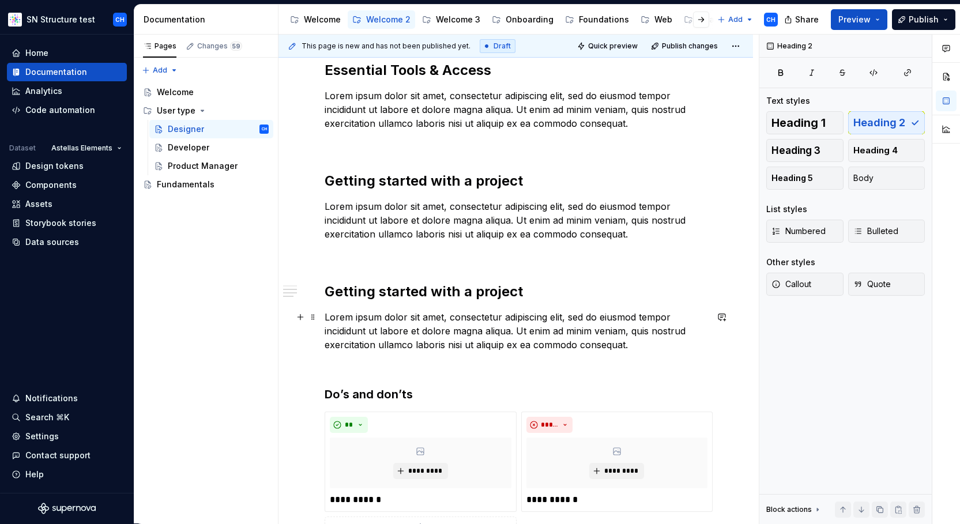
scroll to position [275, 0]
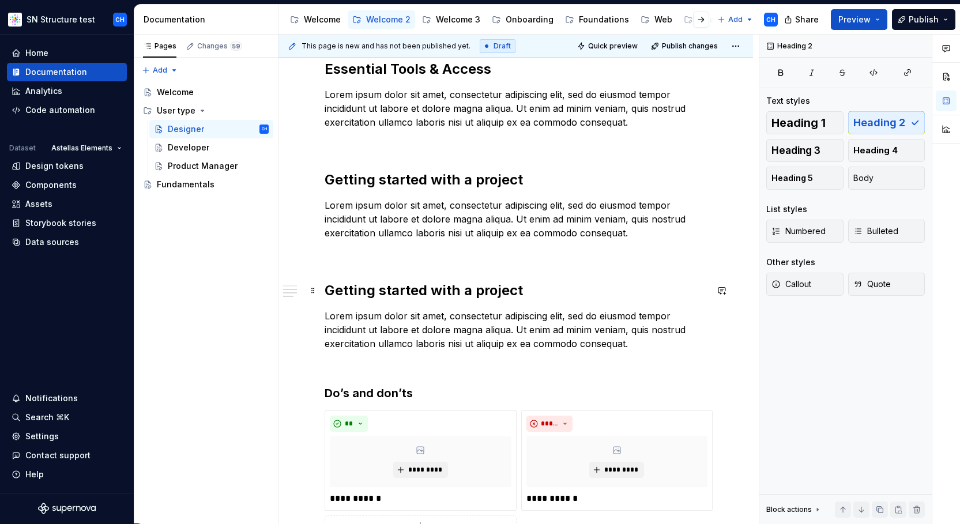
click at [434, 292] on h2 "Getting started with a project" at bounding box center [516, 290] width 382 height 18
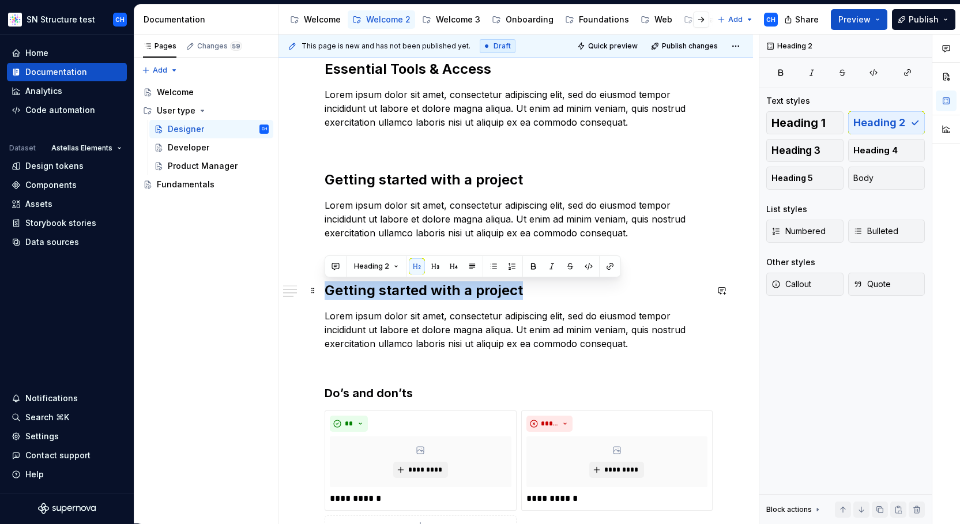
click at [434, 292] on h2 "Getting started with a project" at bounding box center [516, 290] width 382 height 18
click at [425, 295] on h2 "Learn the fundimentals" at bounding box center [516, 290] width 382 height 18
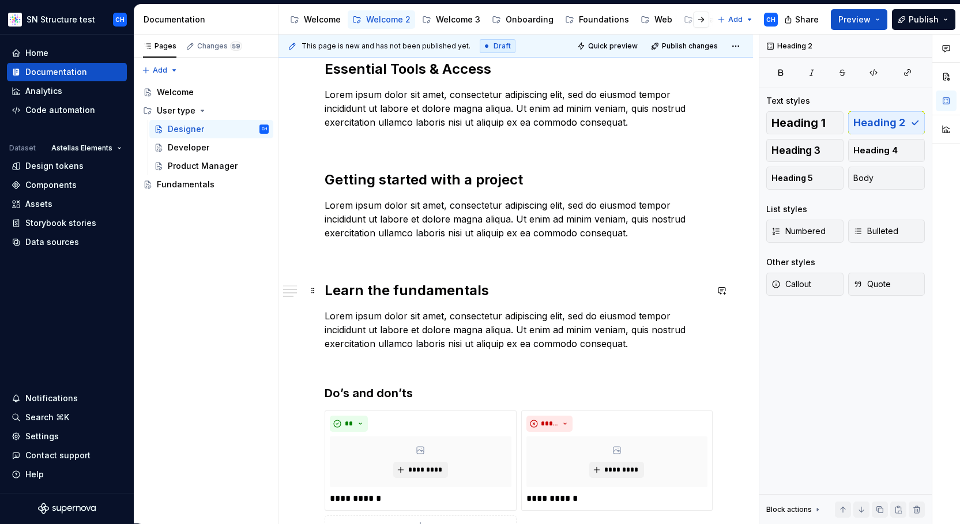
click at [476, 295] on h2 "Learn the fundamentals" at bounding box center [516, 290] width 382 height 18
click at [525, 295] on h2 "Learn the fundamentals" at bounding box center [516, 290] width 382 height 18
click at [489, 337] on p "Lorem ipsum dolor sit amet, consectetur adipiscing elit, sed do eiusmod tempor …" at bounding box center [516, 330] width 382 height 42
click at [498, 284] on h2 "Learn the fundamentals" at bounding box center [516, 290] width 382 height 18
click at [623, 340] on p "Lorem ipsum dolor sit amet, consectetur adipiscing elit, sed do eiusmod tempor …" at bounding box center [516, 330] width 382 height 42
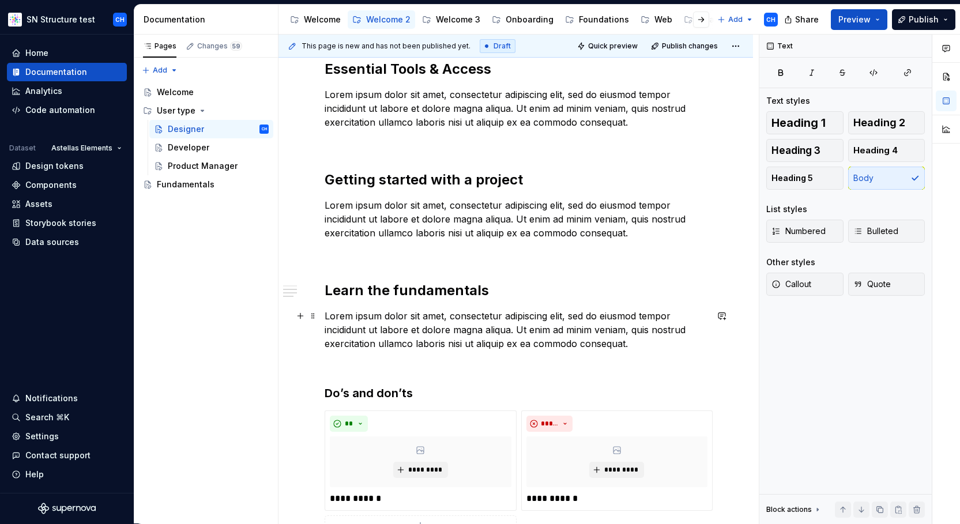
click at [636, 341] on p "Lorem ipsum dolor sit amet, consectetur adipiscing elit, sed do eiusmod tempor …" at bounding box center [516, 330] width 382 height 42
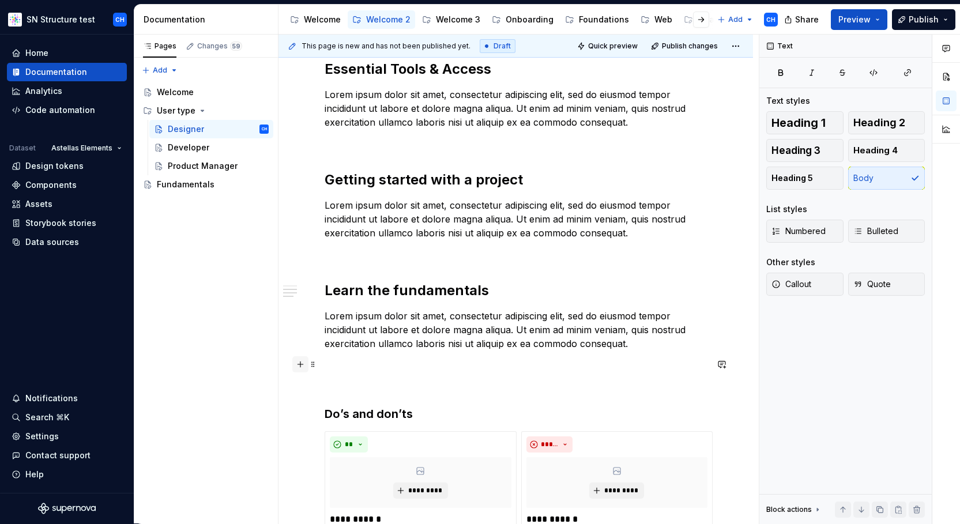
click at [300, 368] on button "button" at bounding box center [300, 364] width 16 height 16
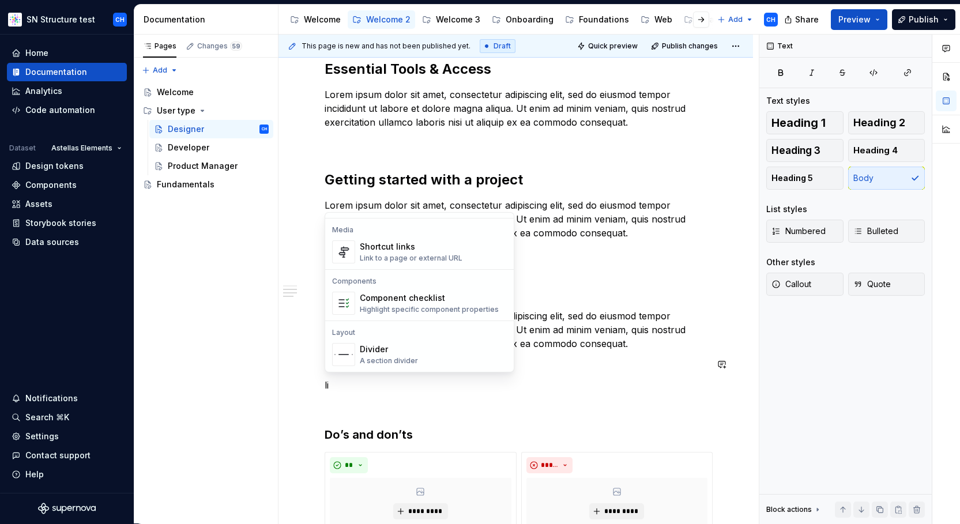
scroll to position [0, 0]
click at [400, 257] on div "Link to a page or external URL" at bounding box center [411, 258] width 103 height 9
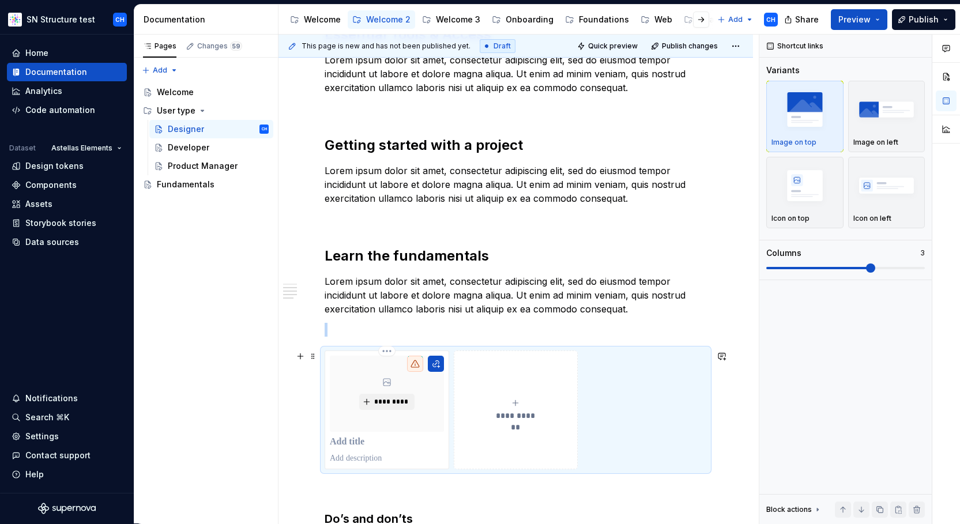
scroll to position [323, 0]
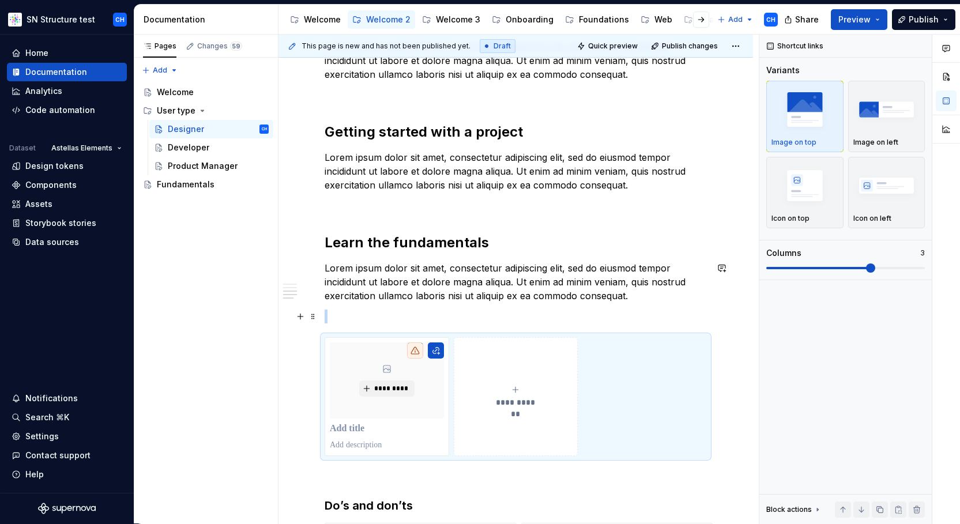
click at [446, 315] on p at bounding box center [516, 317] width 382 height 14
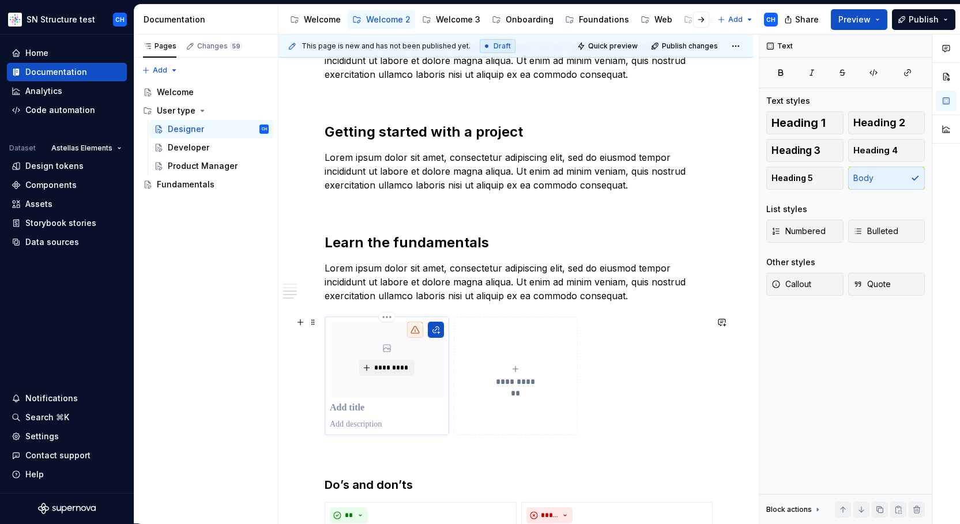
click at [375, 408] on p at bounding box center [387, 408] width 114 height 12
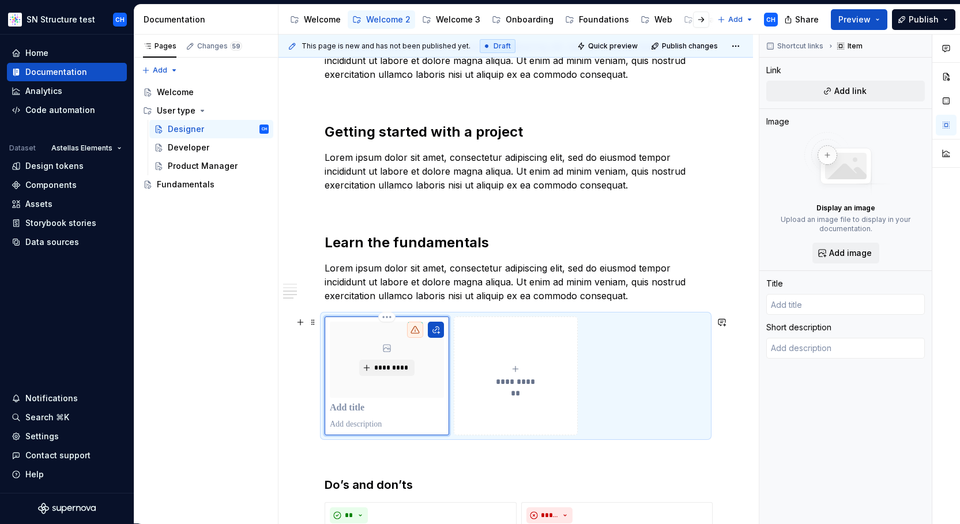
type textarea "*"
type input "F"
type textarea "*"
type input "Fu"
type textarea "*"
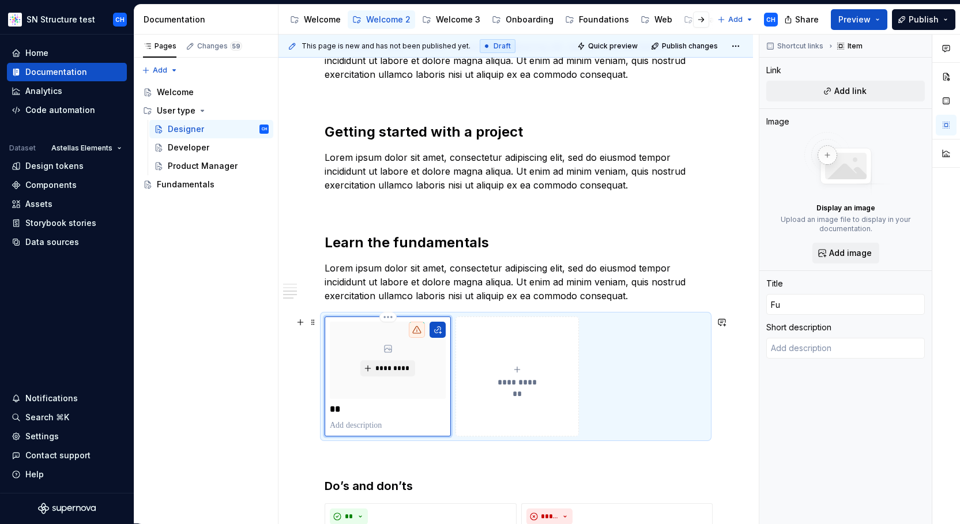
type input "Fun"
type textarea "*"
type input "Fund"
type textarea "*"
type input "Funda"
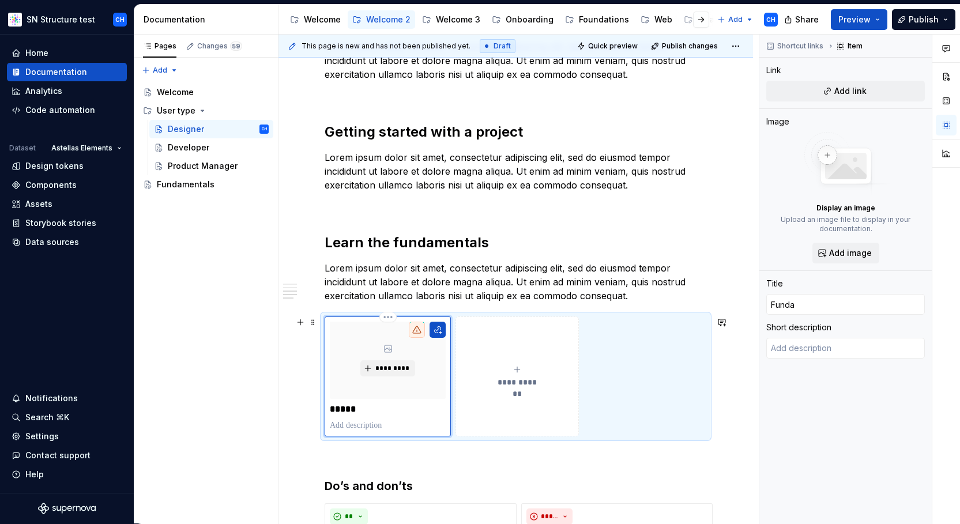
type textarea "*"
type input "Fundam"
type textarea "*"
type input "Fundame"
type textarea "*"
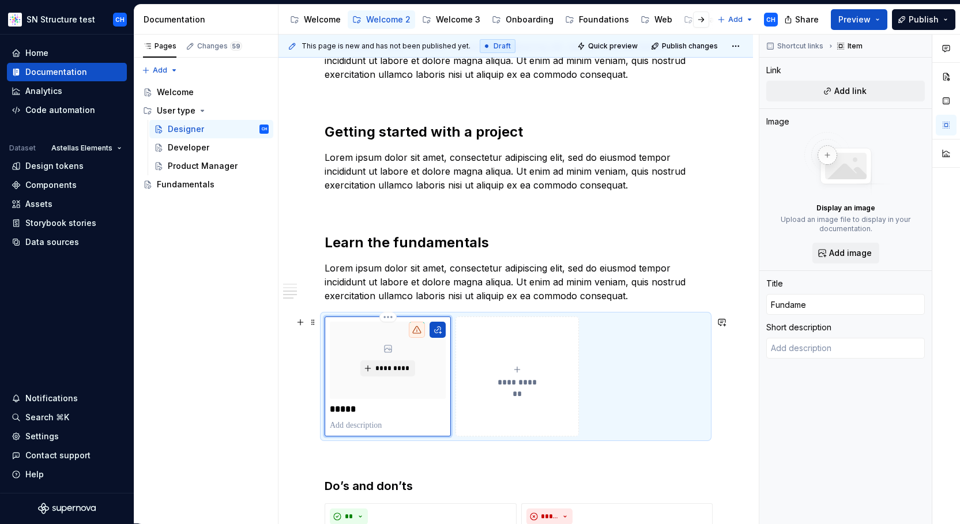
type input "Fundamen"
type textarea "*"
type input "Fundament"
type textarea "*"
type input "Fundamenta"
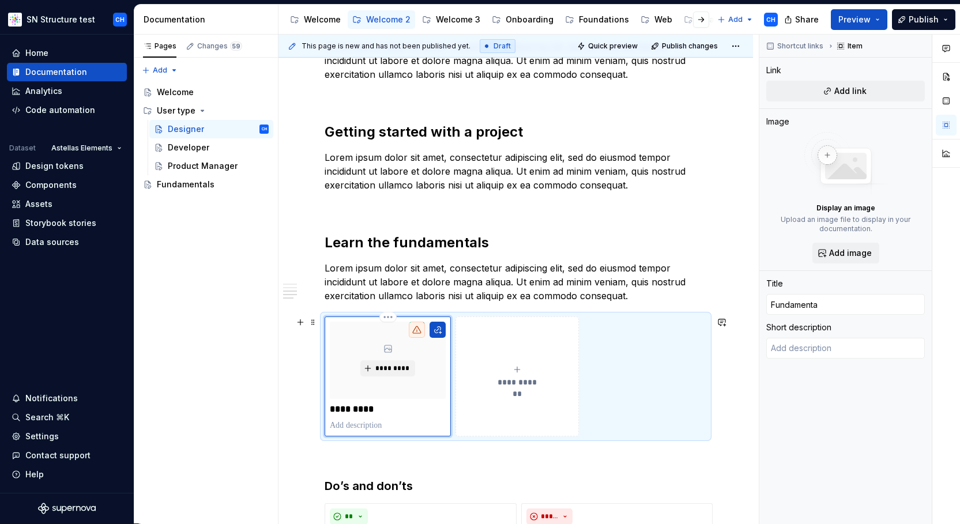
type textarea "*"
type input "Fundamental"
type textarea "*"
type input "Fundamentals"
type textarea "*"
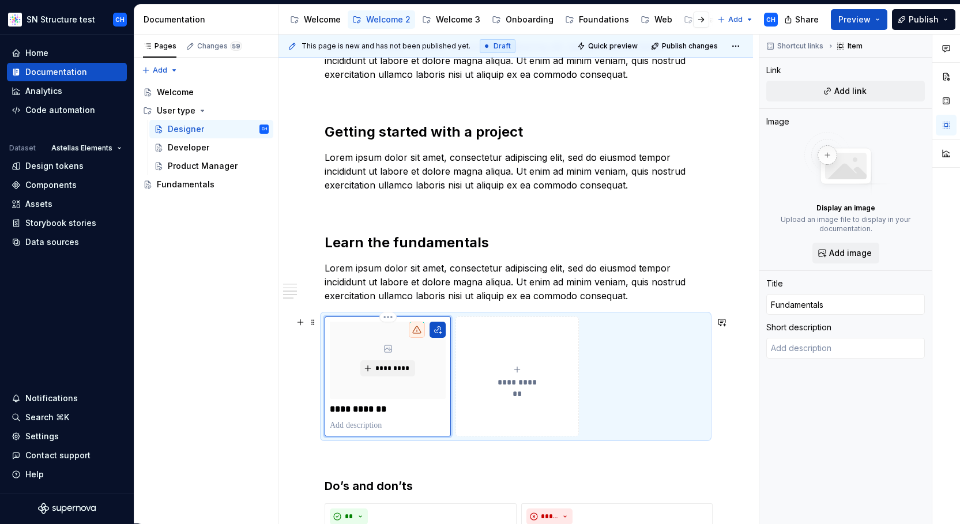
type input "Fundamentals"
type textarea "*"
type input "Fundamentals"
click at [474, 287] on p "Lorem ipsum dolor sit amet, consectetur adipiscing elit, sed do eiusmod tempor …" at bounding box center [516, 282] width 382 height 42
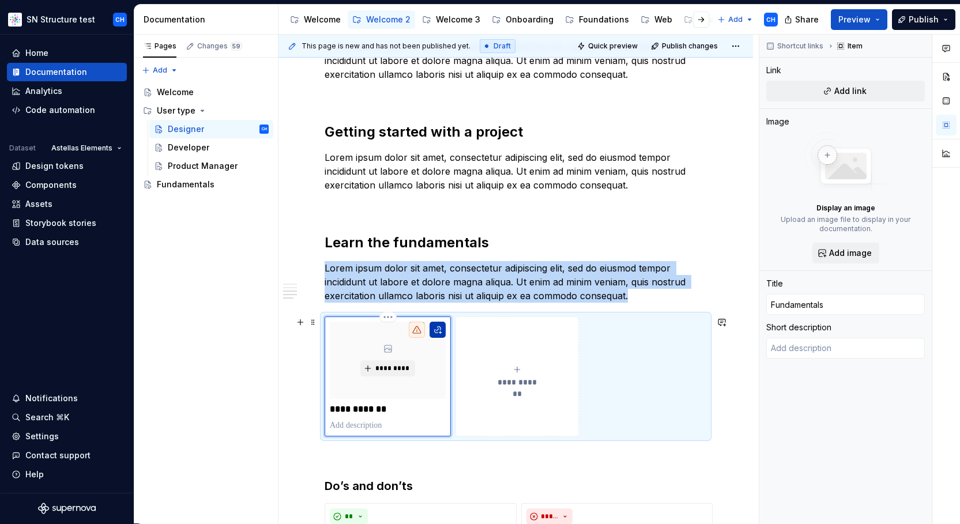
click at [438, 330] on button "button" at bounding box center [438, 330] width 16 height 16
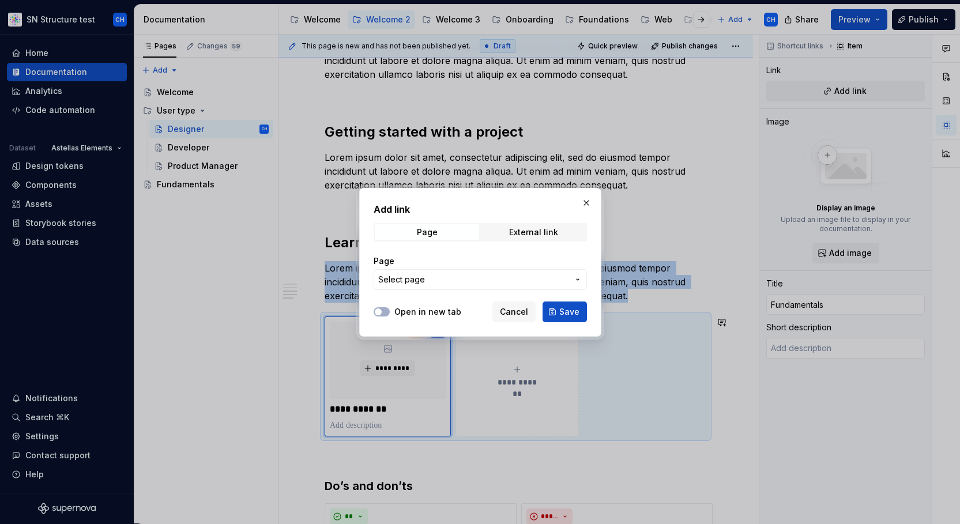
click at [483, 279] on span "Select page" at bounding box center [473, 280] width 190 height 12
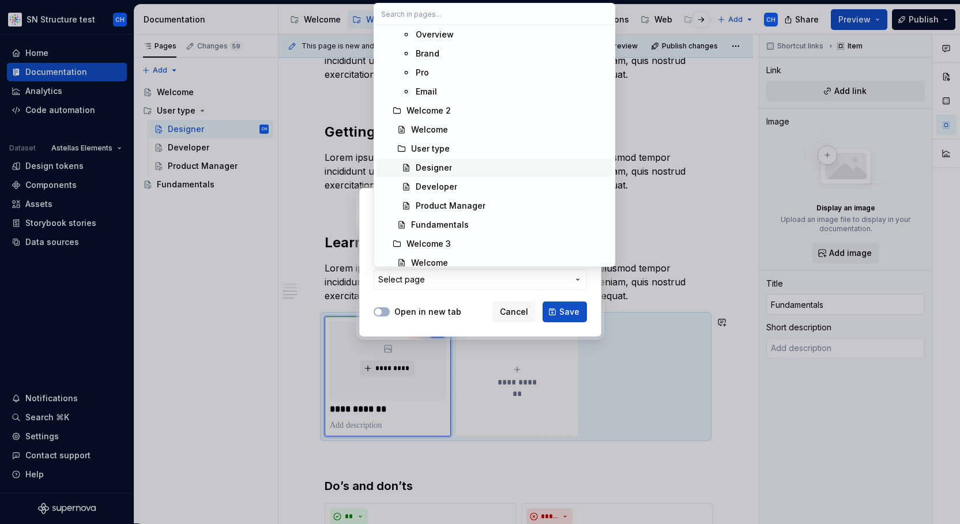
scroll to position [292, 0]
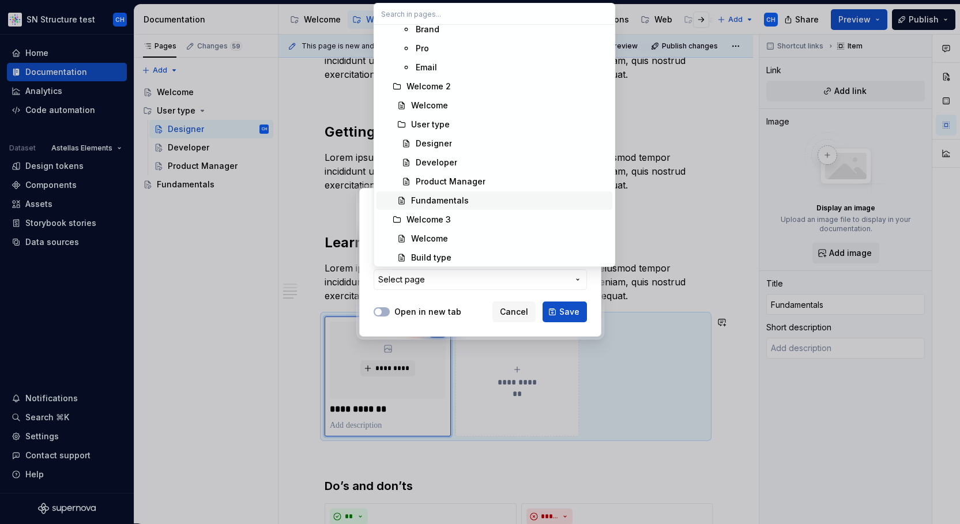
click at [430, 200] on div "Fundamentals" at bounding box center [440, 201] width 58 height 12
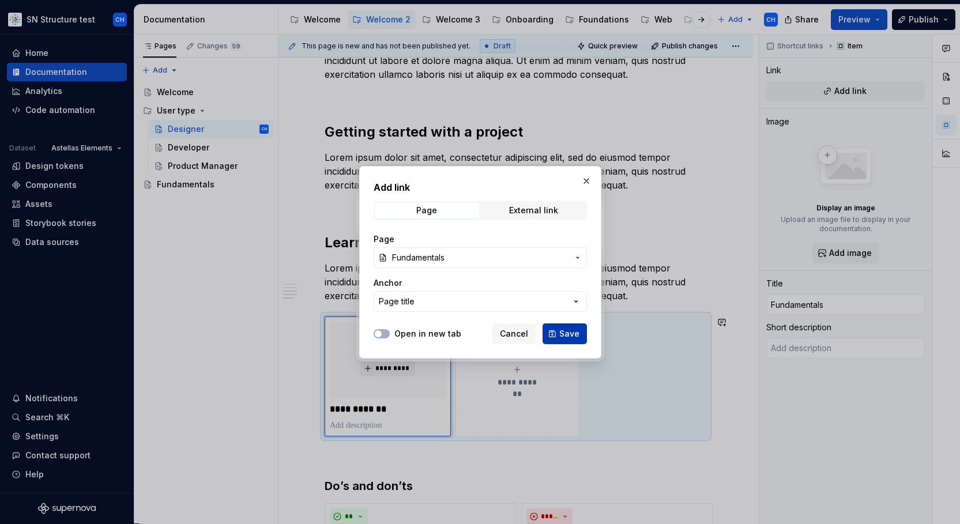
click at [568, 330] on span "Save" at bounding box center [569, 334] width 20 height 12
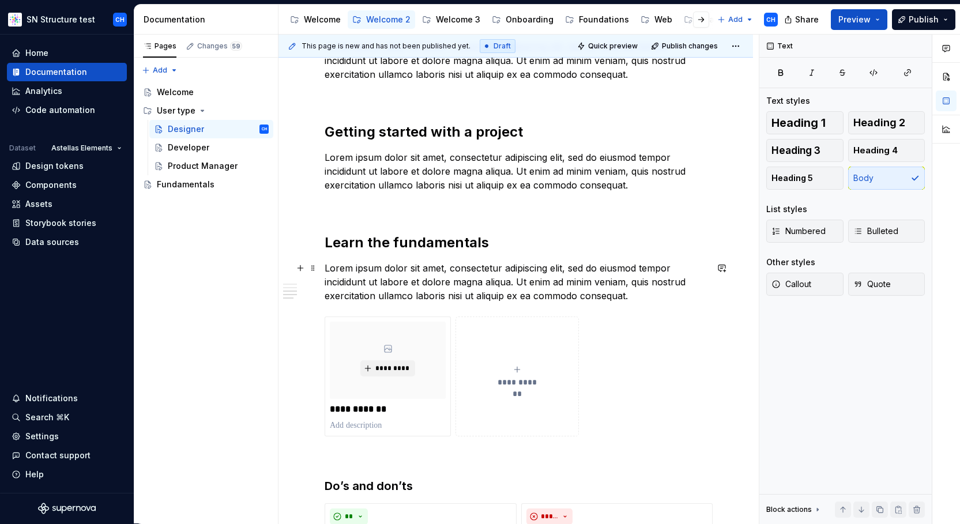
click at [390, 296] on p "Lorem ipsum dolor sit amet, consectetur adipiscing elit, sed do eiusmod tempor …" at bounding box center [516, 282] width 382 height 42
click at [401, 287] on p "Lorem ipsum dolor sit amet, consectetur adipiscing elit, sed do eiusmod tempor …" at bounding box center [516, 282] width 382 height 42
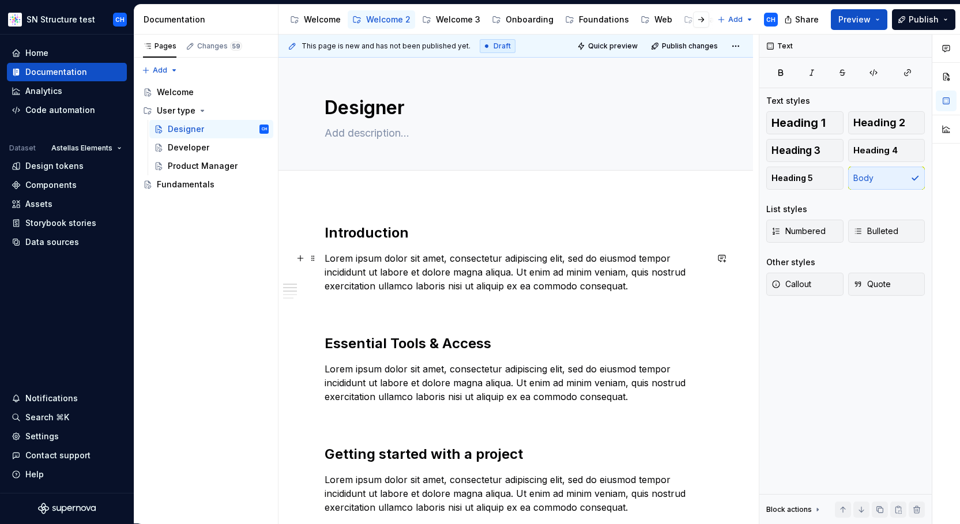
scroll to position [0, 0]
click at [192, 189] on div "Fundamentals" at bounding box center [186, 185] width 58 height 12
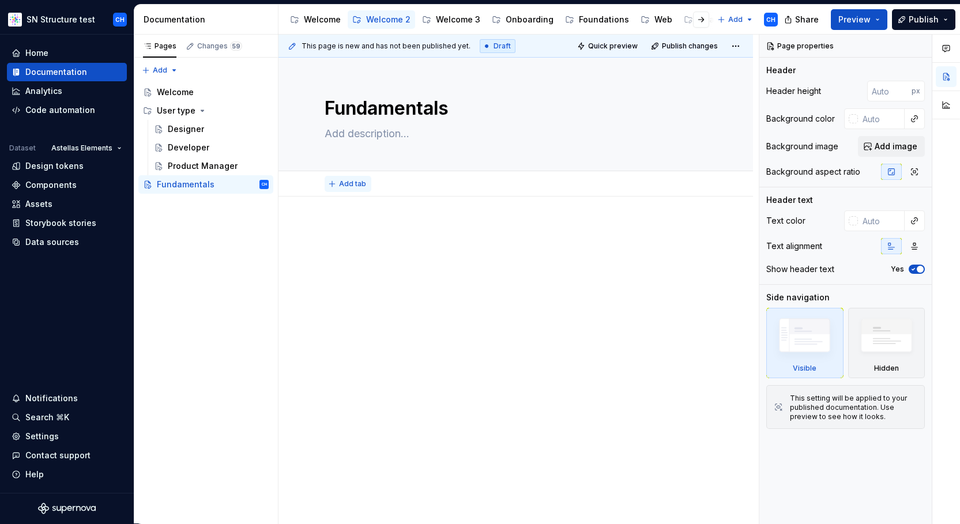
type textarea "*"
click at [341, 186] on span "Add tab" at bounding box center [352, 183] width 27 height 9
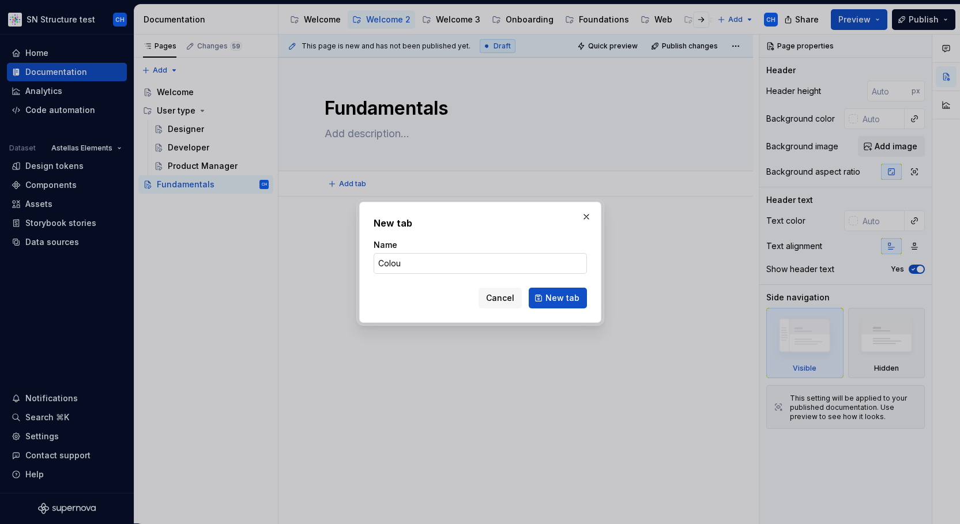
type input "Colour"
click button "New tab" at bounding box center [558, 298] width 58 height 21
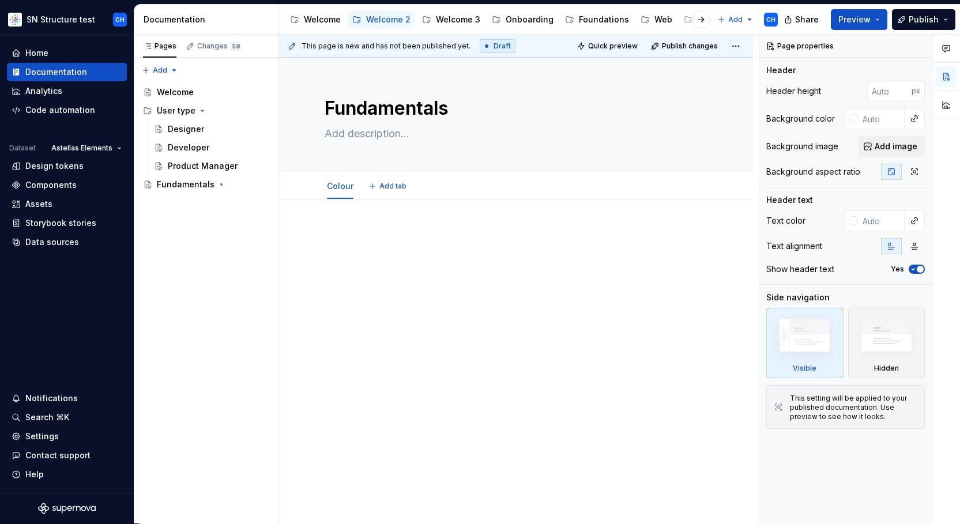
type textarea "*"
click at [385, 187] on span "Add tab" at bounding box center [392, 186] width 27 height 9
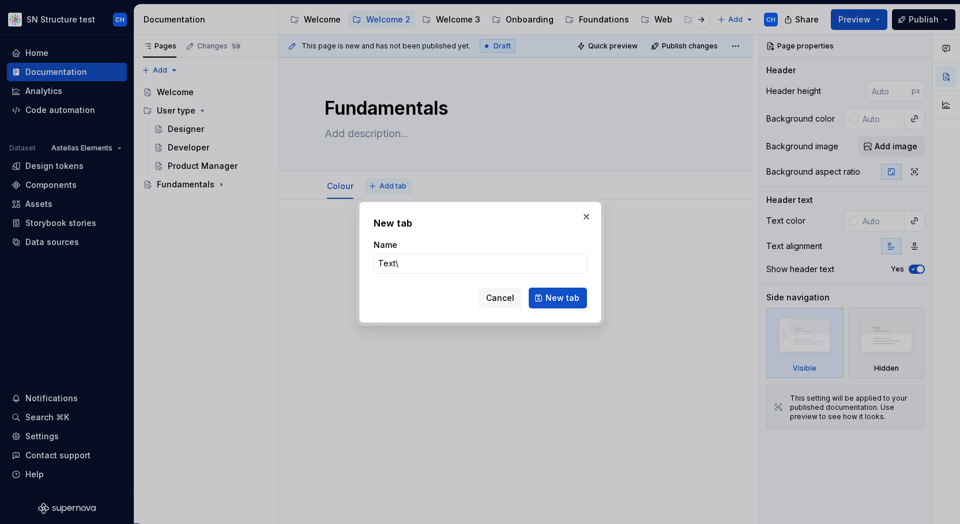
type input "Text"
click button "New tab" at bounding box center [558, 298] width 58 height 21
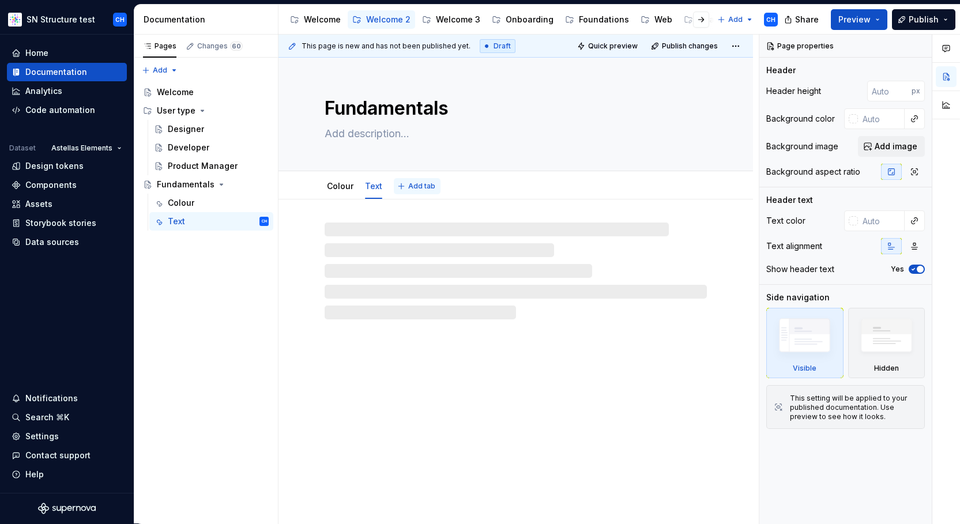
click at [424, 189] on span "Add tab" at bounding box center [421, 186] width 27 height 9
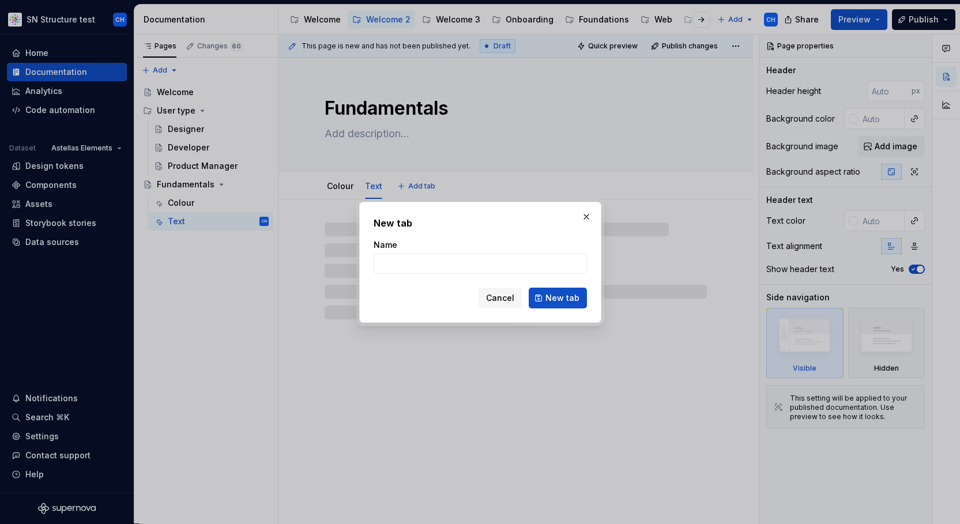
type textarea "*"
type input "Tokens"
click button "New tab" at bounding box center [558, 298] width 58 height 21
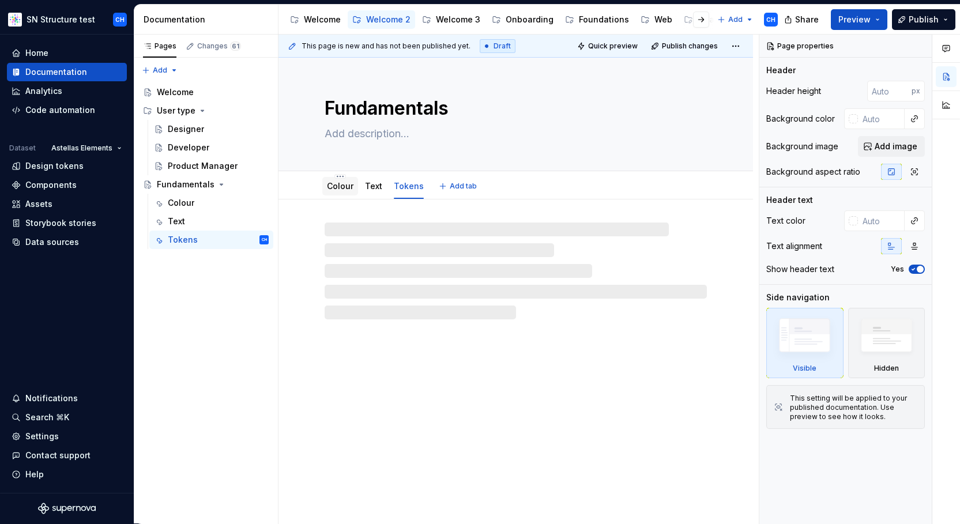
click at [333, 186] on link "Colour" at bounding box center [340, 186] width 27 height 10
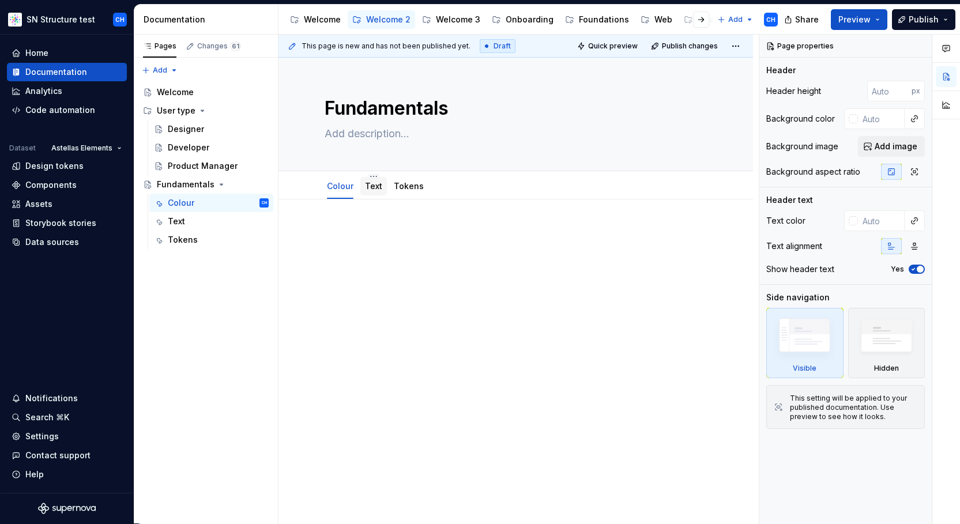
type textarea "*"
click at [455, 188] on span "Add tab" at bounding box center [463, 186] width 27 height 9
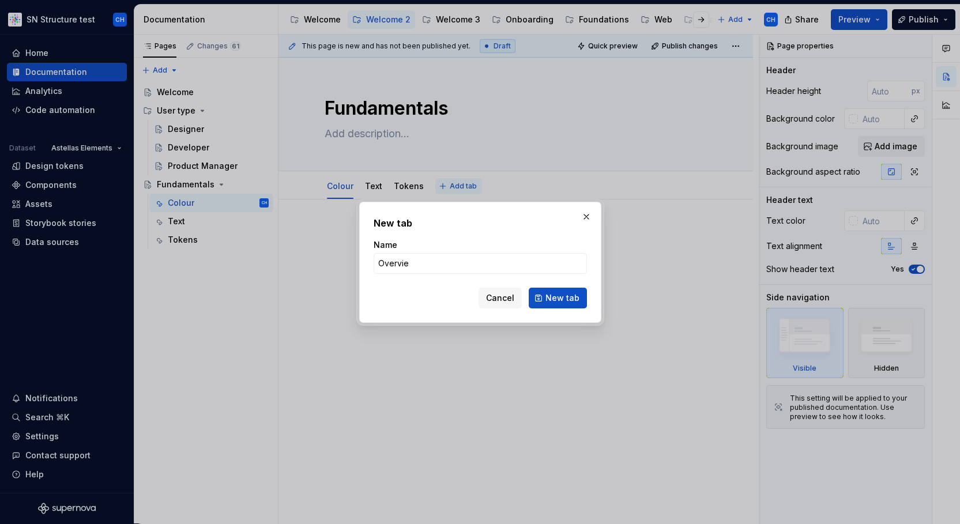
type input "Overview"
click button "New tab" at bounding box center [558, 298] width 58 height 21
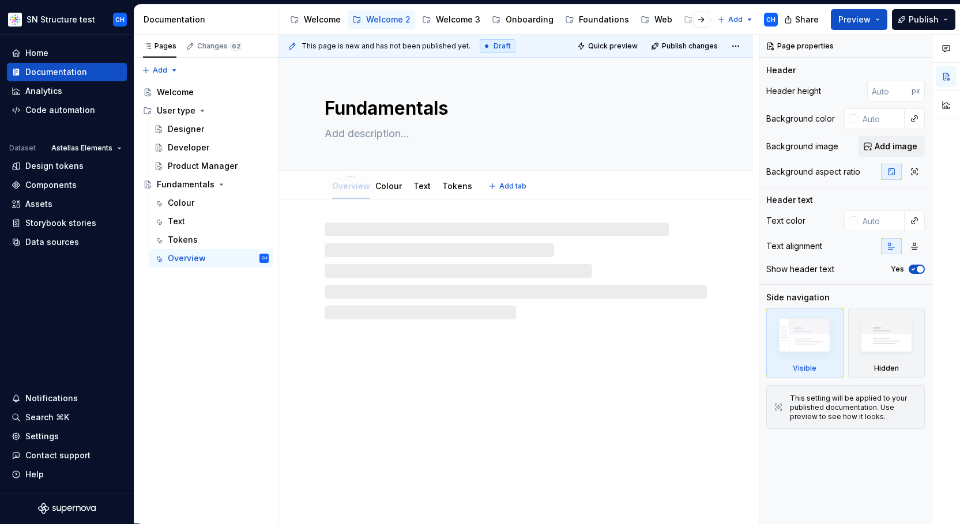
drag, startPoint x: 442, startPoint y: 186, endPoint x: 338, endPoint y: 186, distance: 103.8
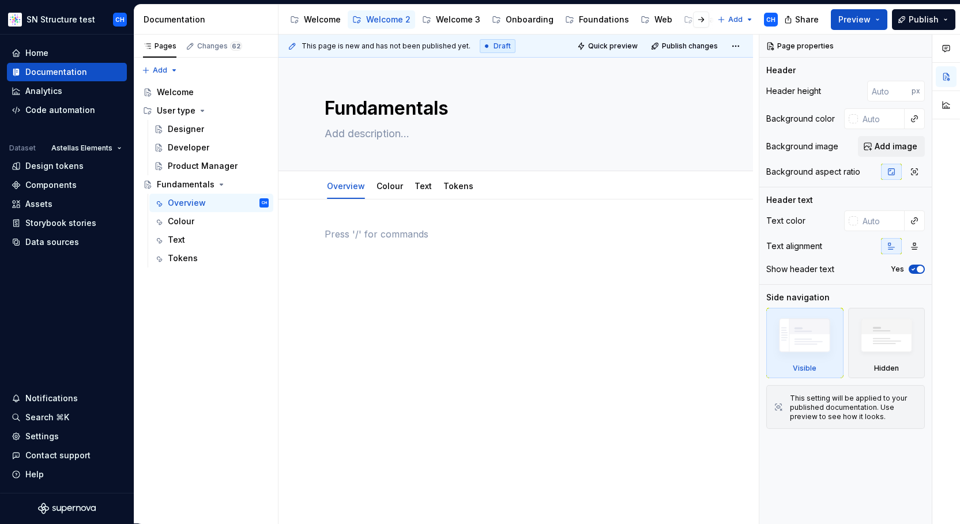
click at [362, 239] on p at bounding box center [516, 234] width 382 height 14
click at [188, 133] on div "Designer" at bounding box center [186, 129] width 36 height 12
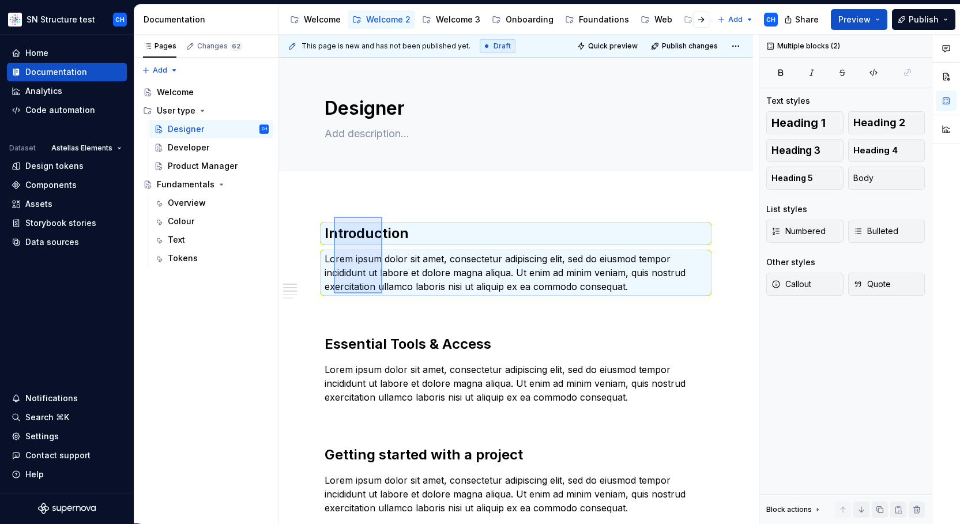
drag, startPoint x: 334, startPoint y: 217, endPoint x: 382, endPoint y: 293, distance: 90.7
click at [382, 293] on div "This page is new and has not been published yet. Draft Quick preview Publish ch…" at bounding box center [518, 279] width 480 height 489
copy h2 "Introduction"
click at [191, 186] on div "Fundamentals" at bounding box center [186, 185] width 58 height 12
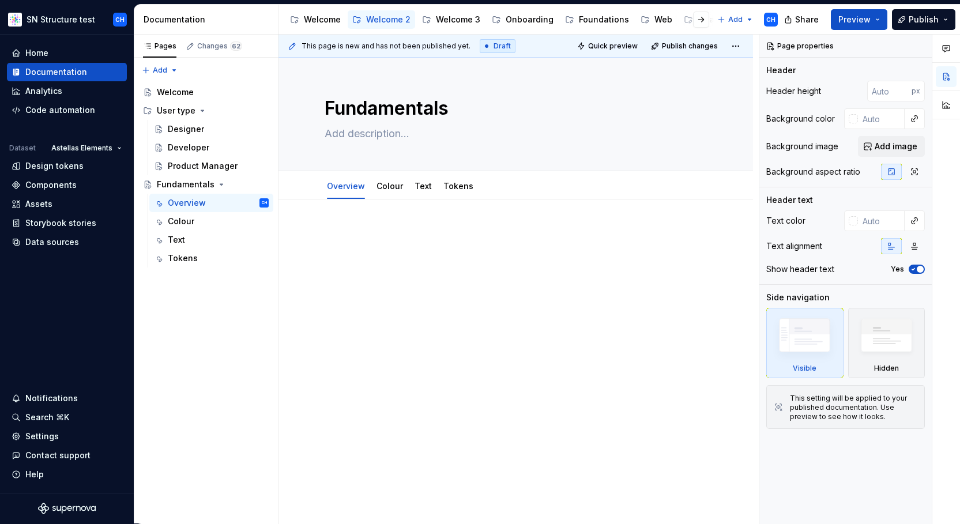
click at [351, 238] on p at bounding box center [516, 234] width 382 height 14
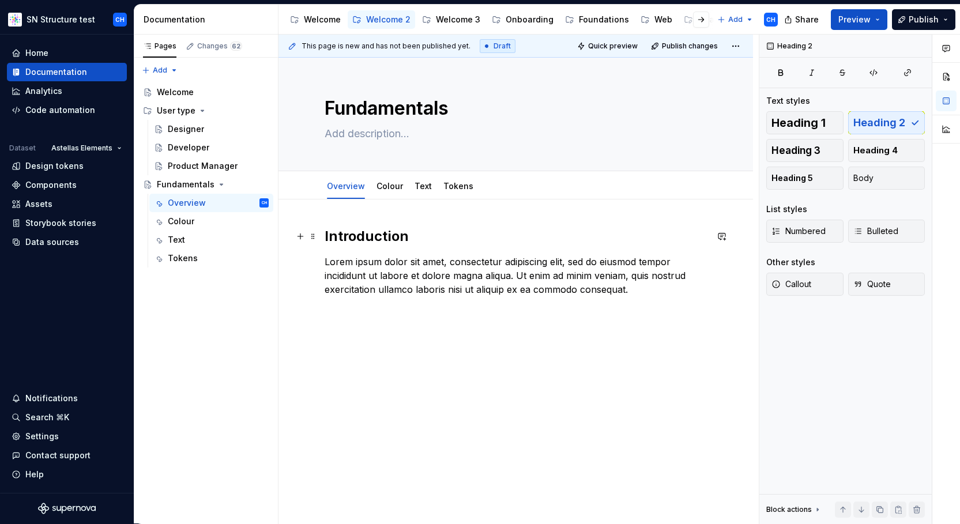
click at [353, 232] on h2 "Introduction" at bounding box center [516, 236] width 382 height 18
click at [479, 340] on div "Introduction Lorem ipsum dolor sit amet, consectetur adipiscing elit, sed do ei…" at bounding box center [515, 333] width 474 height 268
type textarea "*"
click at [643, 295] on p "Lorem ipsum dolor sit amet, consectetur adipiscing elit, sed do eiusmod tempor …" at bounding box center [516, 276] width 382 height 42
click at [302, 331] on button "button" at bounding box center [300, 331] width 16 height 16
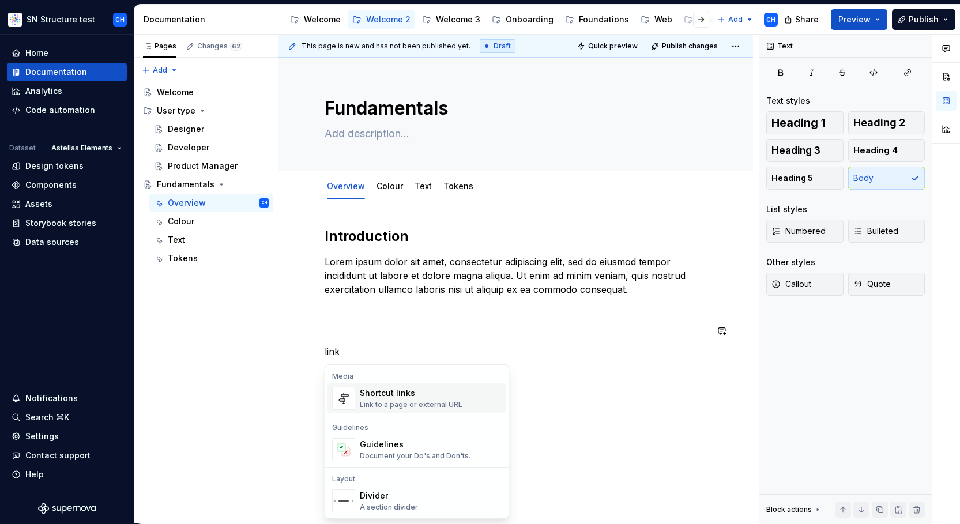
click at [375, 405] on div "Link to a page or external URL" at bounding box center [411, 404] width 103 height 9
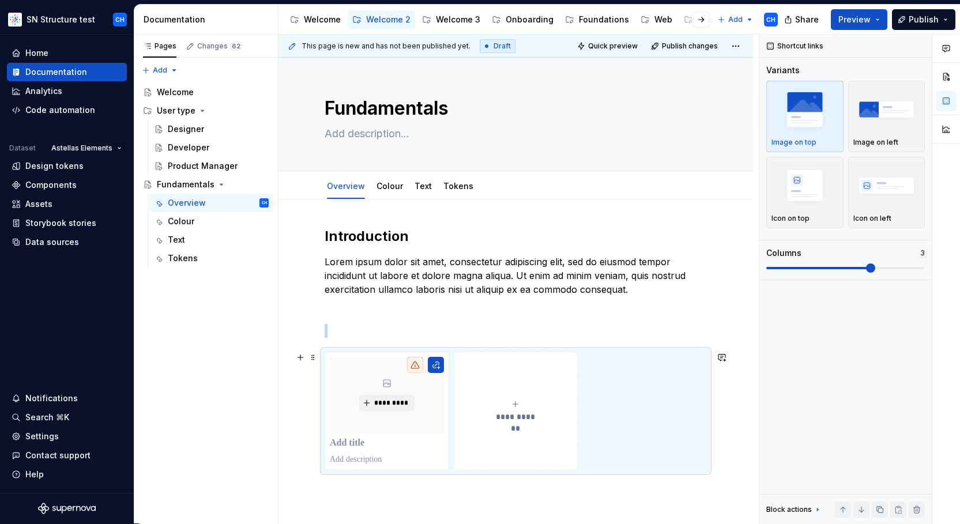
click at [524, 412] on span "**********" at bounding box center [516, 417] width 50 height 12
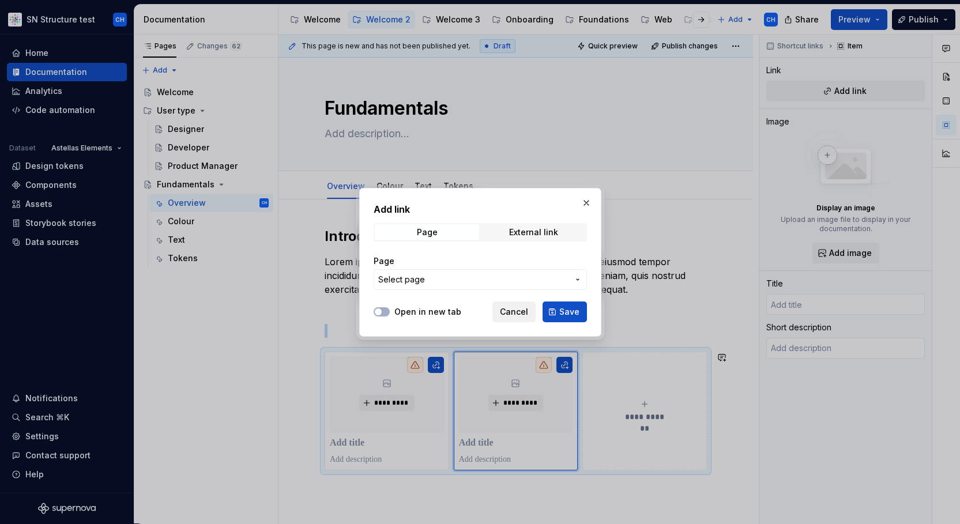
click at [522, 310] on span "Cancel" at bounding box center [514, 312] width 28 height 12
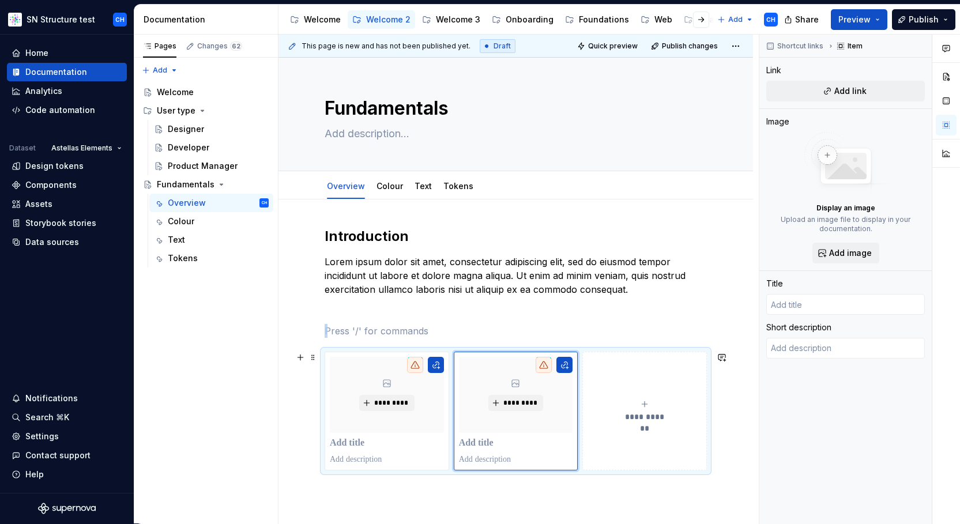
click at [609, 383] on button "**********" at bounding box center [644, 411] width 125 height 119
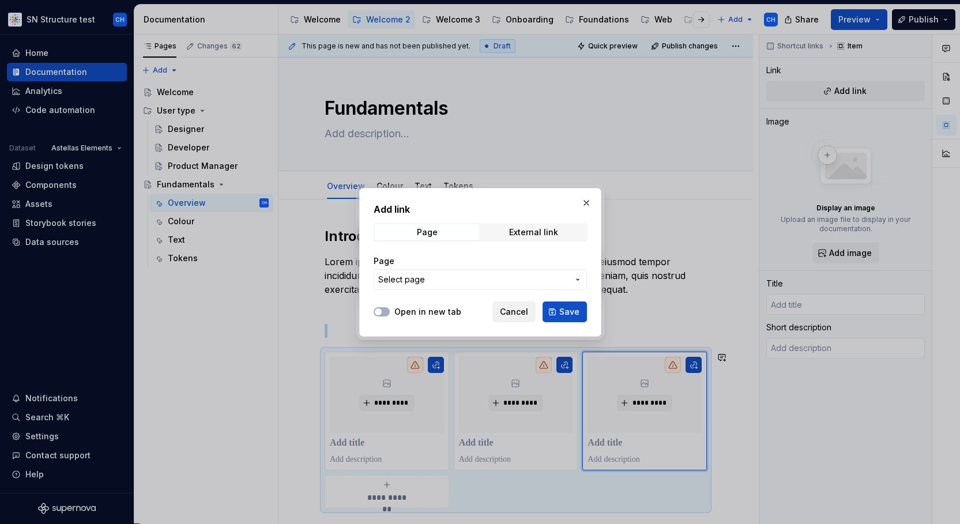
click at [517, 312] on span "Cancel" at bounding box center [514, 312] width 28 height 12
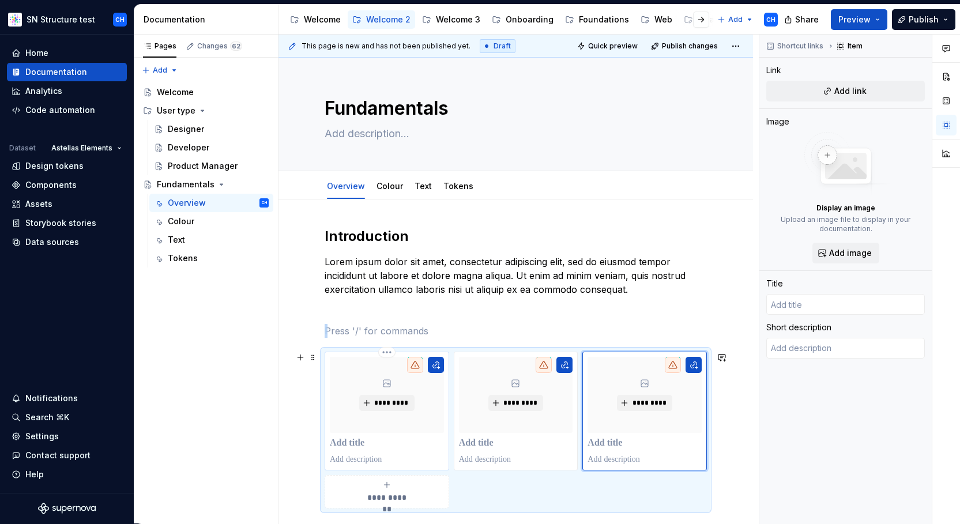
click at [376, 451] on div "*********" at bounding box center [387, 411] width 114 height 108
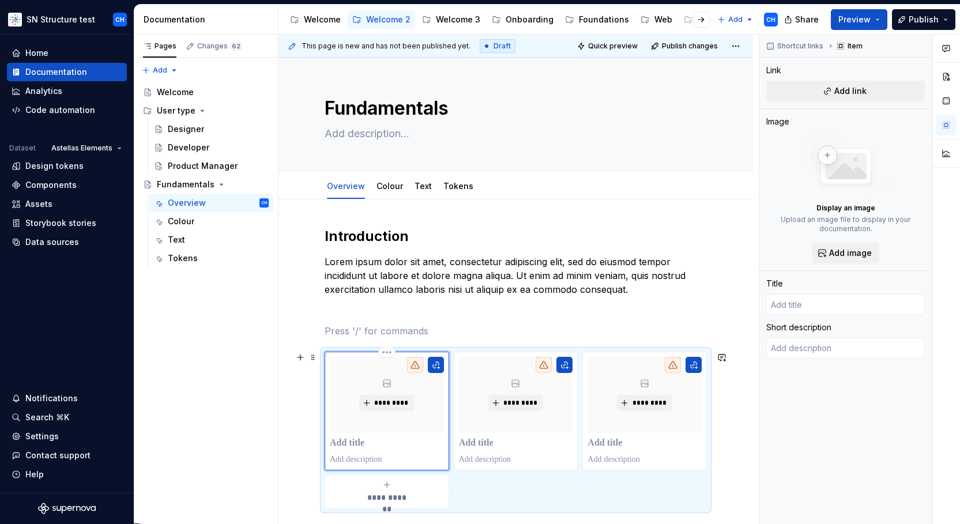
click at [377, 446] on p at bounding box center [387, 444] width 114 height 12
type textarea "*"
type input "C"
type textarea "*"
type input "Co"
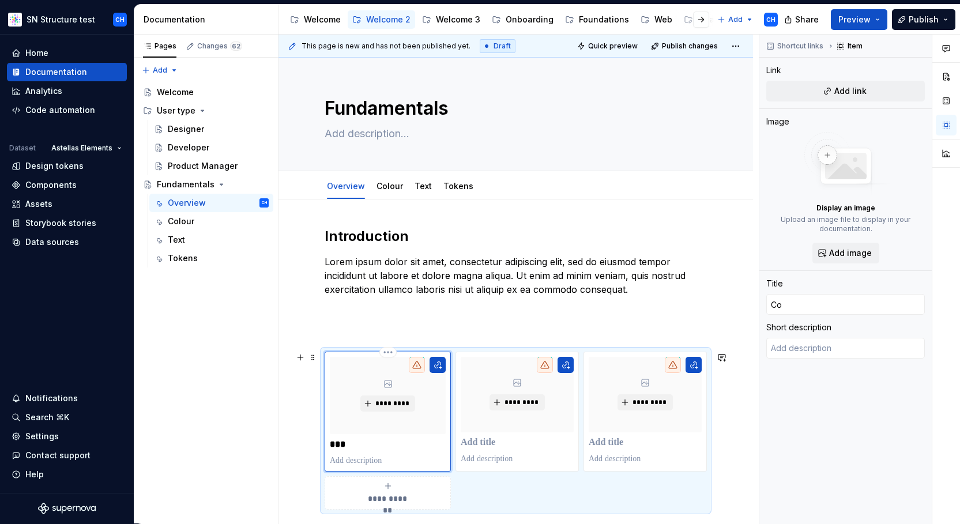
type textarea "*"
type input "Col"
type textarea "*"
type input "Colo"
type textarea "*"
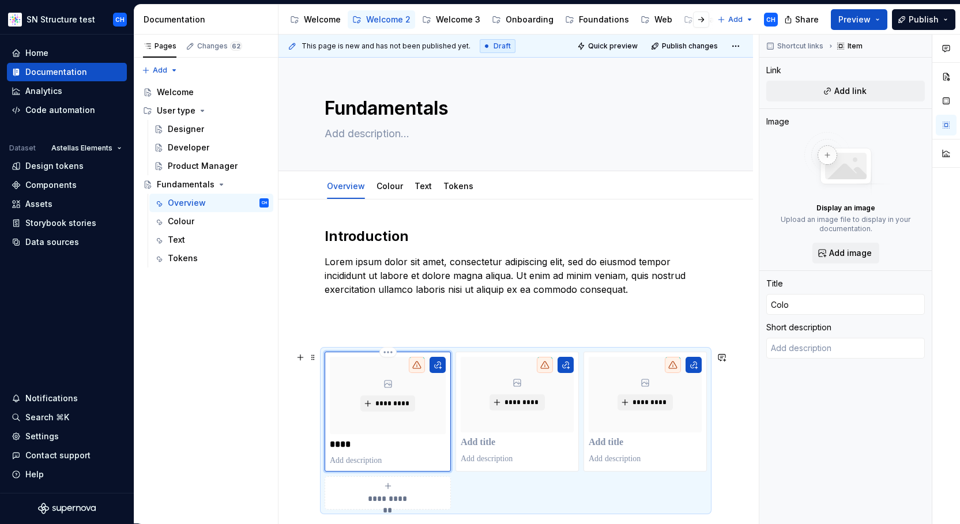
type input "Colou"
type textarea "*"
type input "Colour"
click at [483, 449] on p at bounding box center [517, 443] width 113 height 12
type textarea "*"
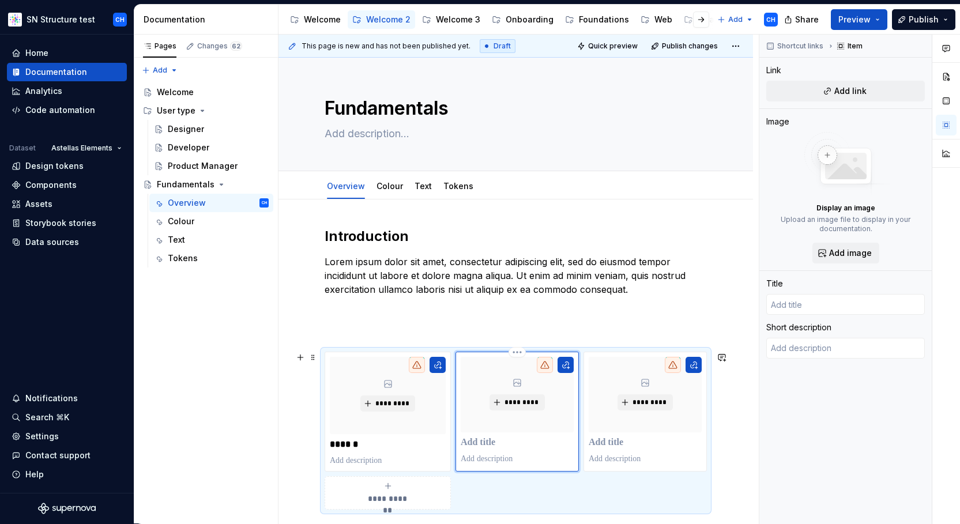
type textarea "*"
type input "T"
type textarea "*"
type input "Te"
type textarea "*"
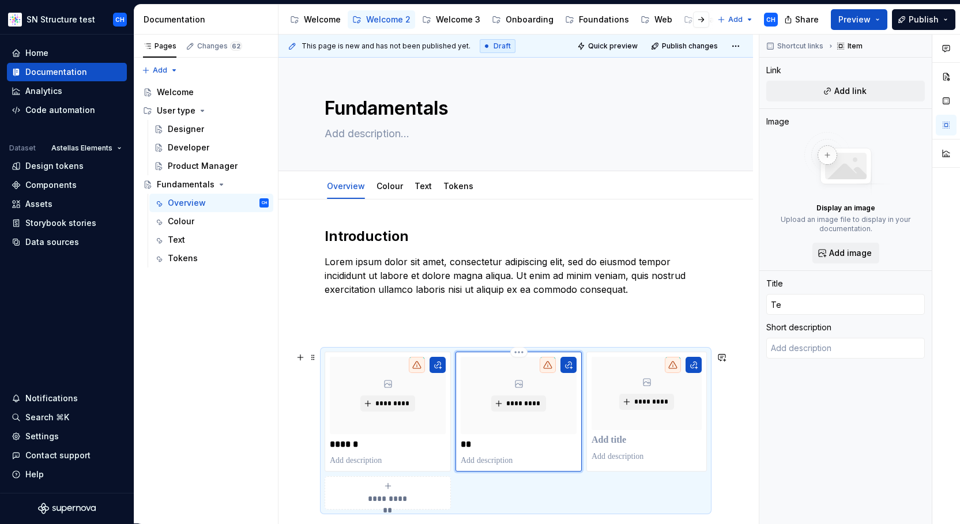
type input "Tex"
type textarea "*"
type input "Text"
click at [618, 441] on p at bounding box center [647, 441] width 110 height 12
type textarea "*"
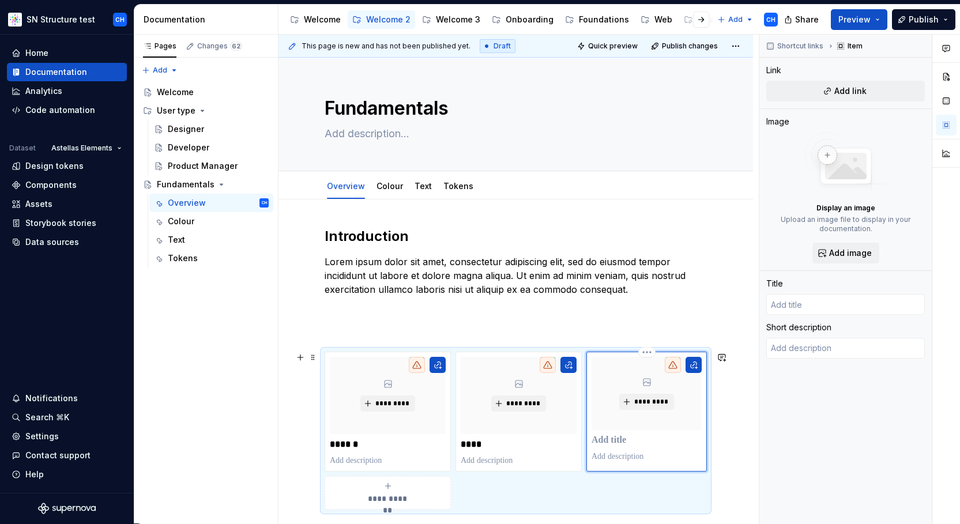
type textarea "*"
type input "T"
type textarea "*"
type input "To"
type textarea "*"
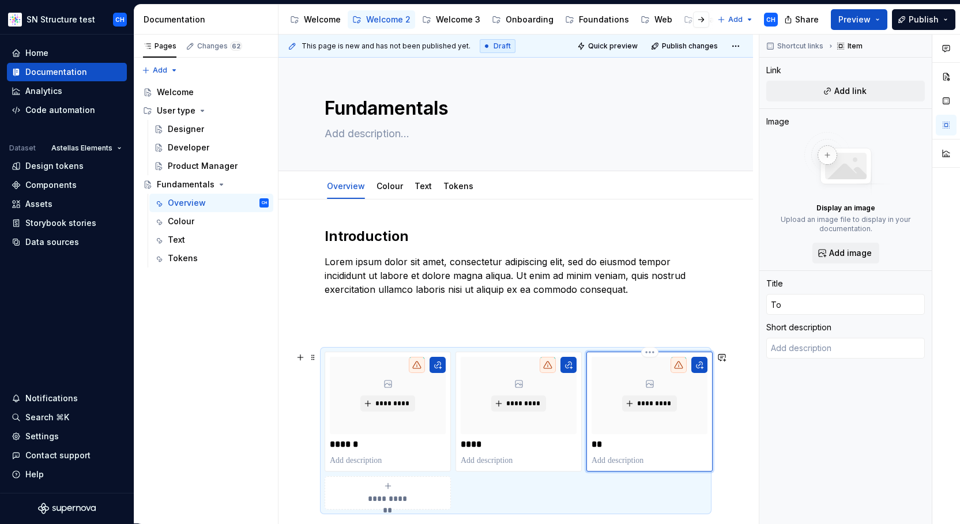
type input "Tok"
type textarea "*"
type input "Toke"
type textarea "*"
type input "Token"
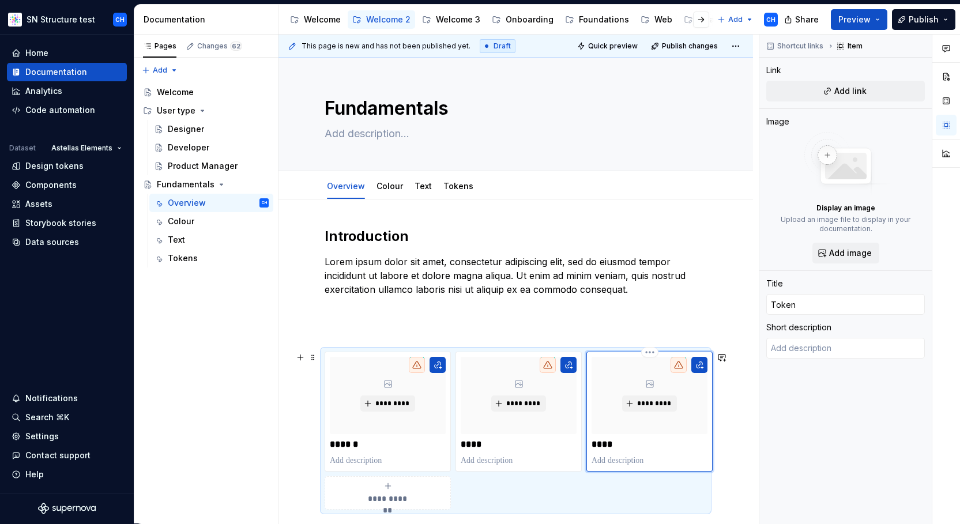
type textarea "*"
type input "Tokens"
type textarea "*"
type input "Tokens"
type textarea "*"
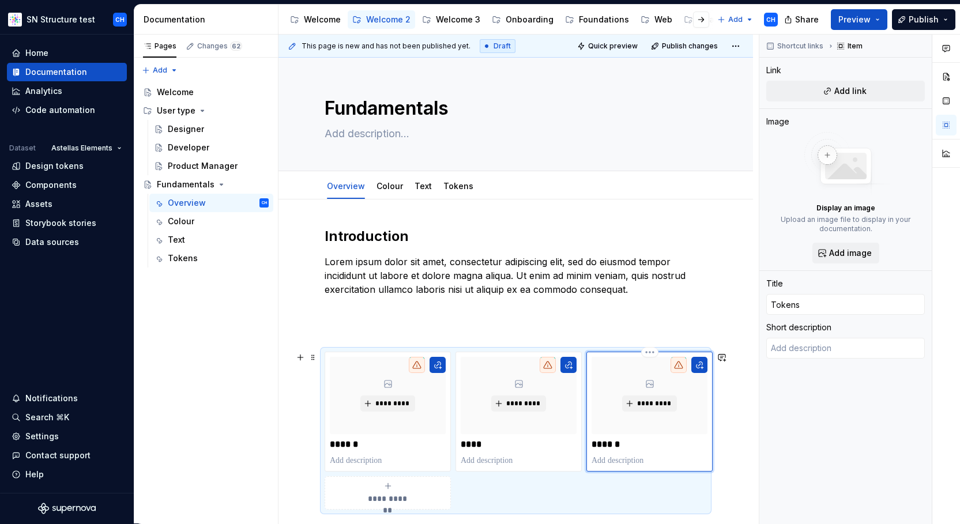
type input "Tokens"
click at [582, 330] on p at bounding box center [516, 331] width 382 height 14
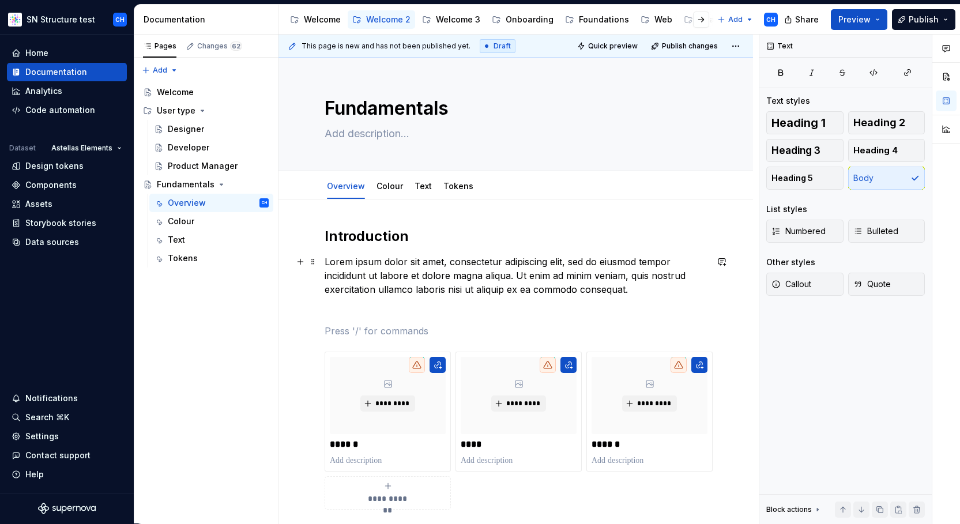
click at [573, 284] on p "Lorem ipsum dolor sit amet, consectetur adipiscing elit, sed do eiusmod tempor …" at bounding box center [516, 276] width 382 height 42
click at [515, 331] on p at bounding box center [516, 331] width 382 height 14
click at [419, 276] on p "Lorem ipsum dolor sit amet, consectetur adipiscing elit, sed do eiusmod tempor …" at bounding box center [516, 276] width 382 height 42
type textarea "*"
